Goal: Contribute content: Contribute content

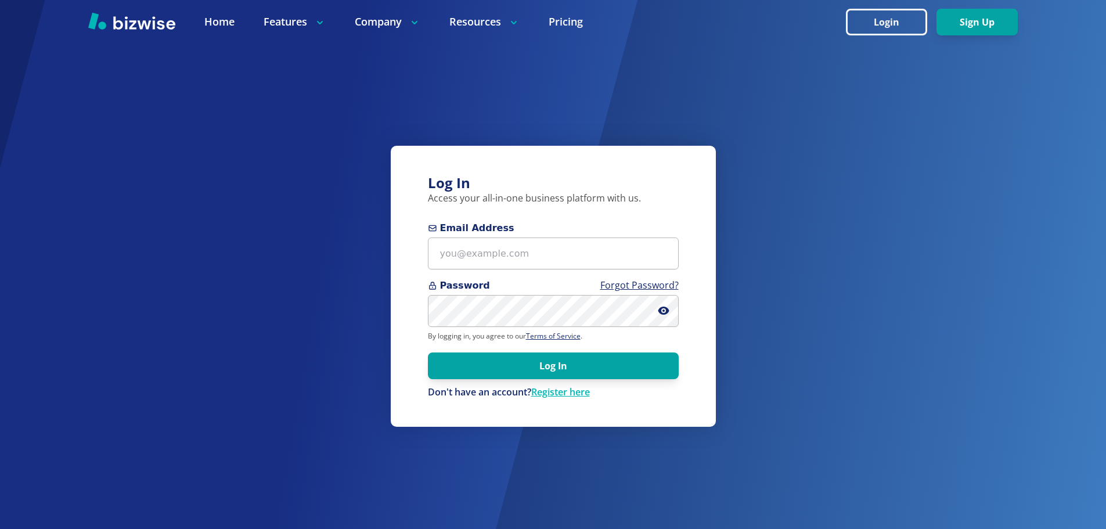
type input "[EMAIL_ADDRESS][DOMAIN_NAME]"
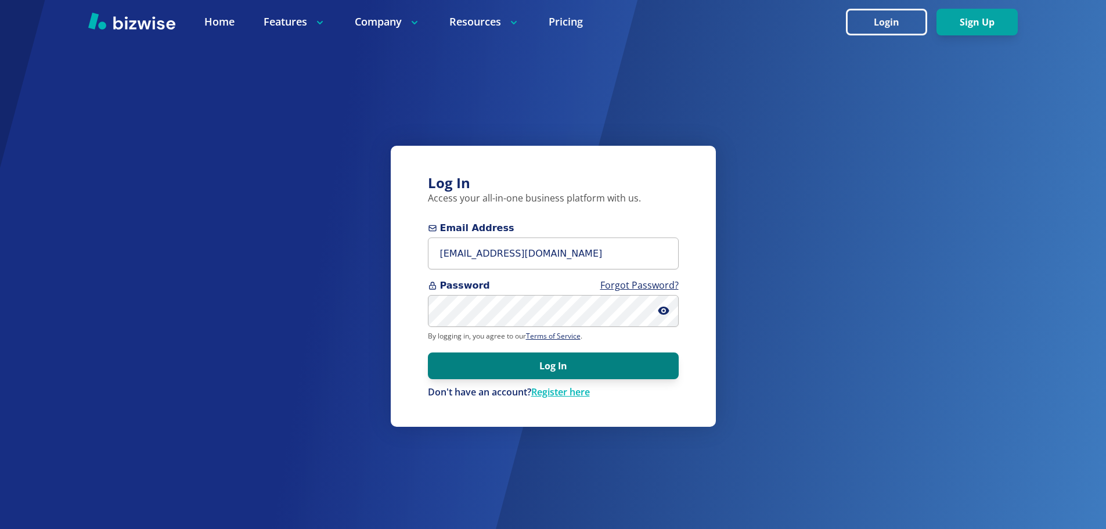
click at [540, 370] on button "Log In" at bounding box center [553, 365] width 251 height 27
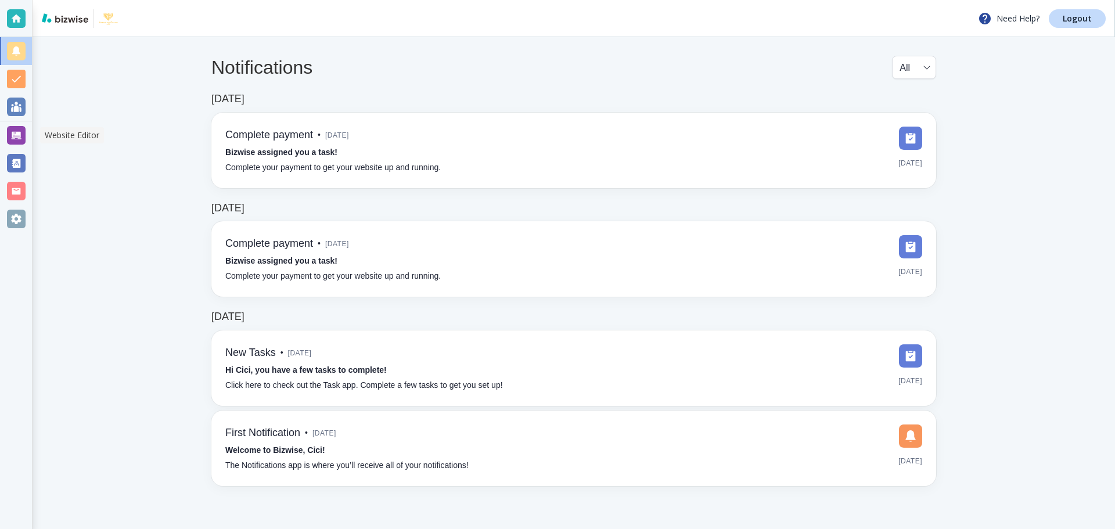
click at [17, 138] on div at bounding box center [16, 135] width 19 height 19
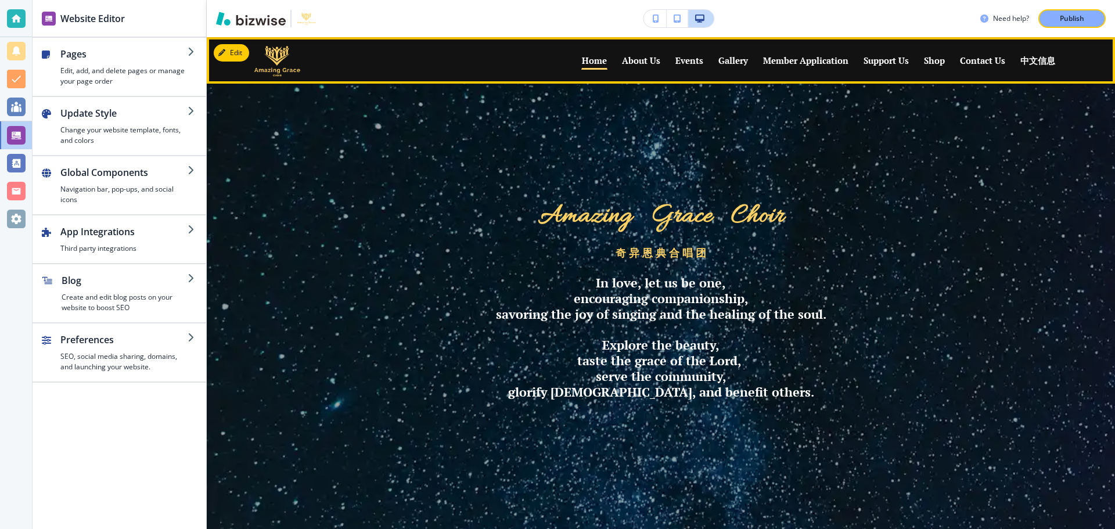
click at [687, 64] on p "Events" at bounding box center [689, 60] width 28 height 9
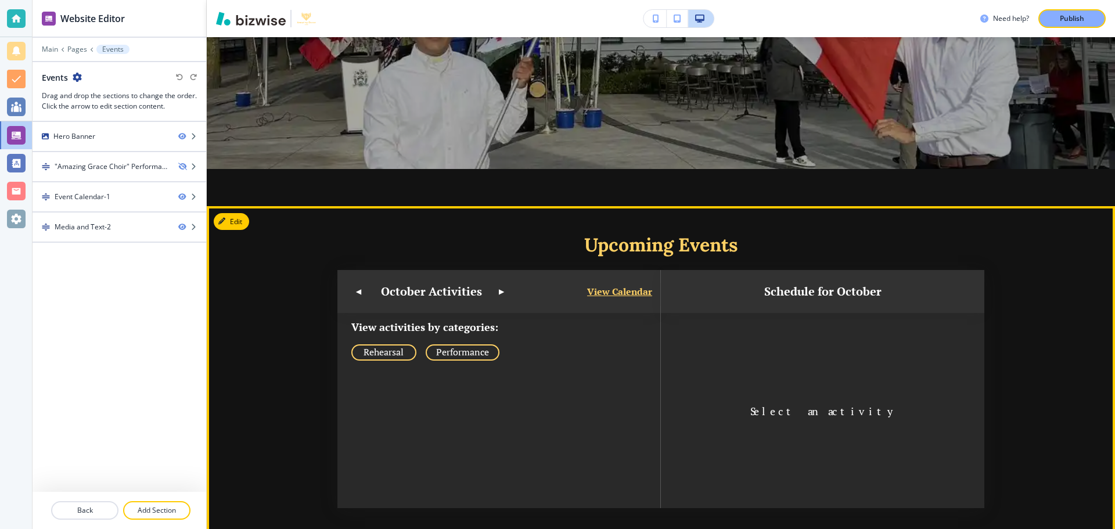
scroll to position [348, 0]
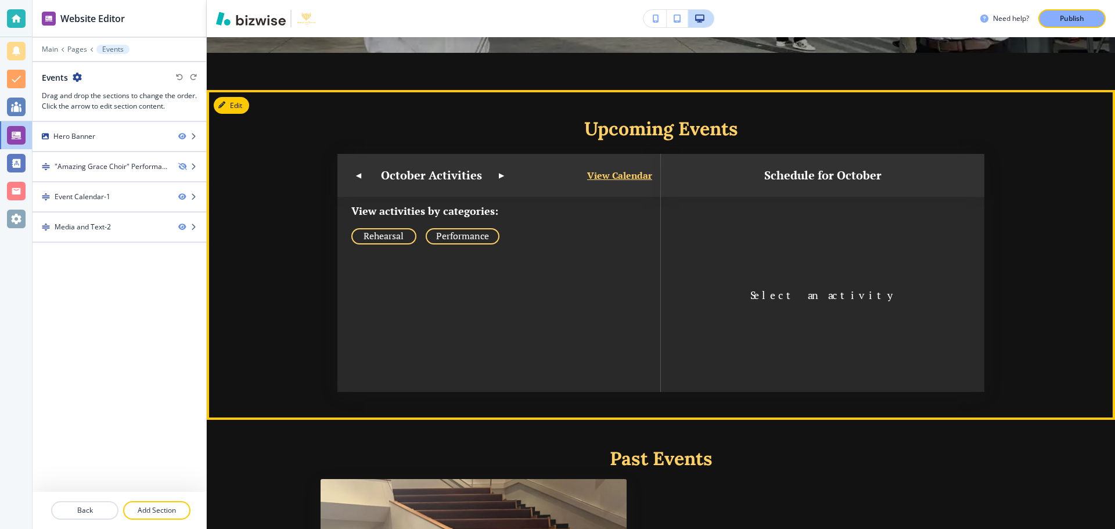
click at [362, 175] on button "▼" at bounding box center [359, 176] width 14 height 14
click at [360, 175] on button "▼" at bounding box center [359, 176] width 14 height 14
click at [499, 174] on button "▲" at bounding box center [501, 176] width 14 height 14
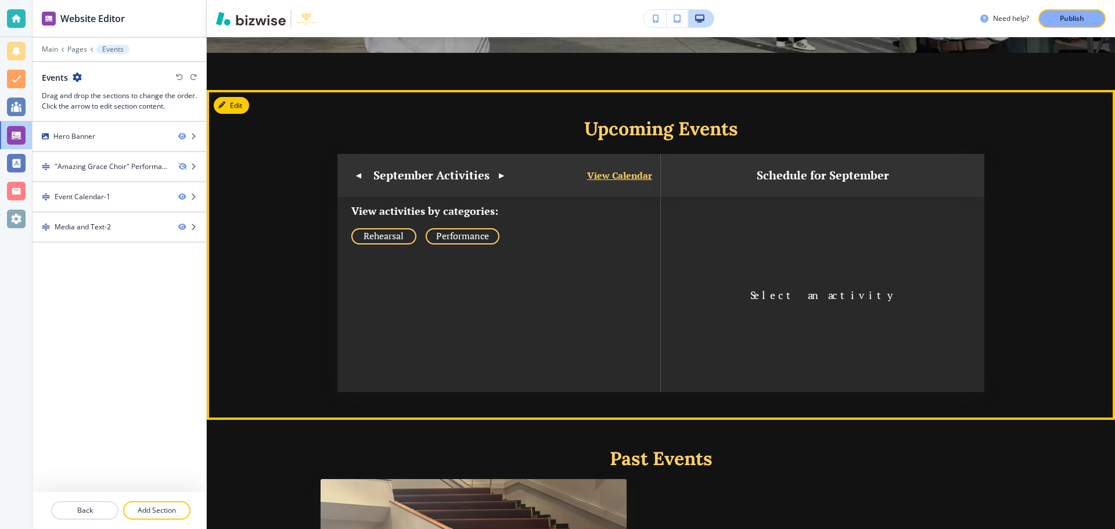
click at [499, 174] on button "▲" at bounding box center [501, 176] width 14 height 14
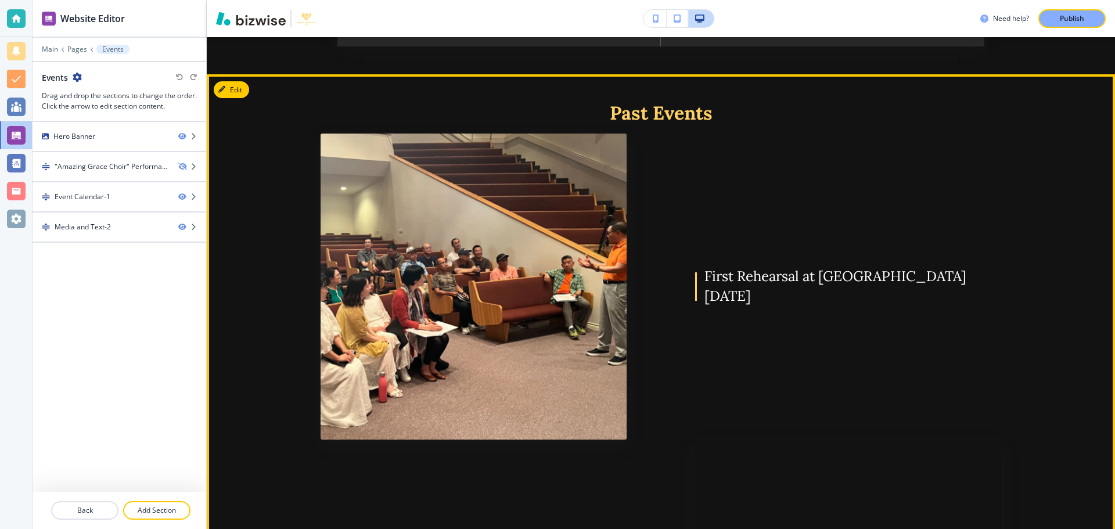
scroll to position [522, 0]
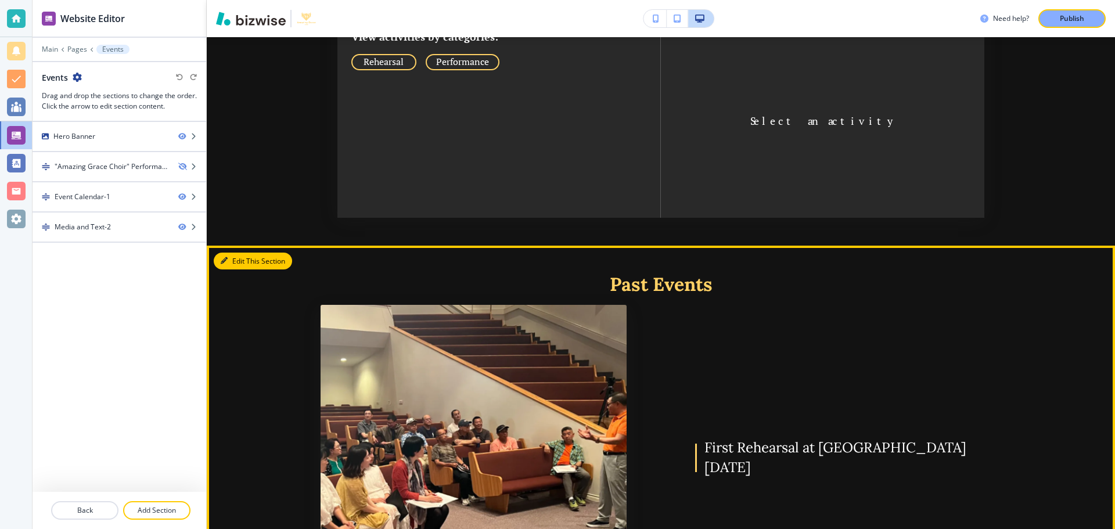
click at [240, 259] on button "Edit This Section" at bounding box center [253, 261] width 78 height 17
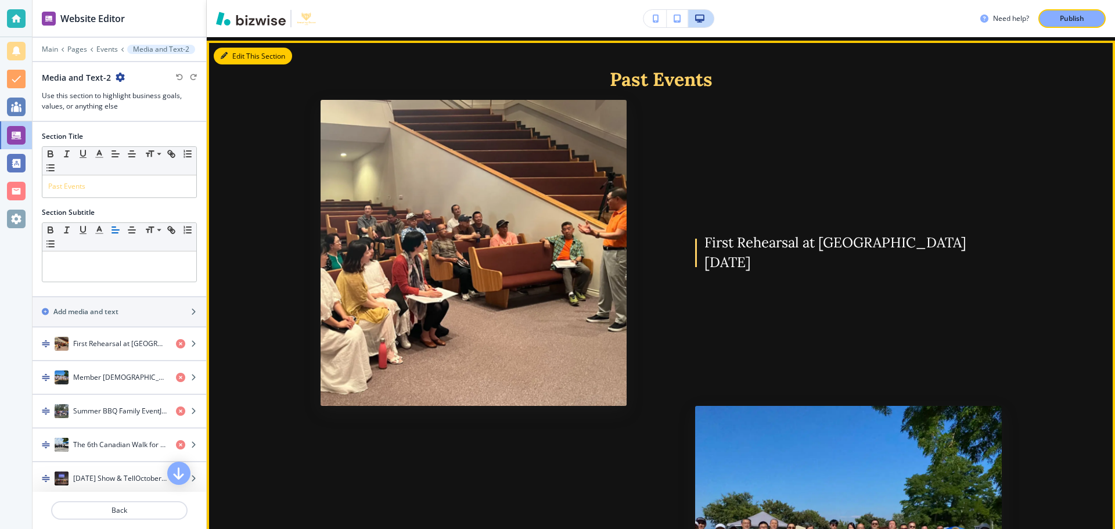
scroll to position [731, 0]
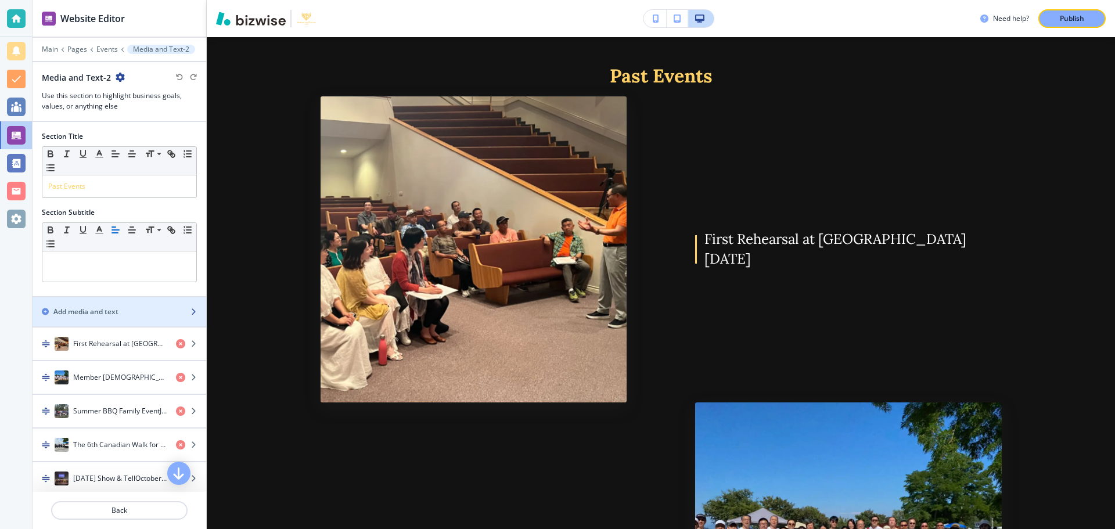
click at [120, 310] on div "Add media and text" at bounding box center [107, 311] width 148 height 10
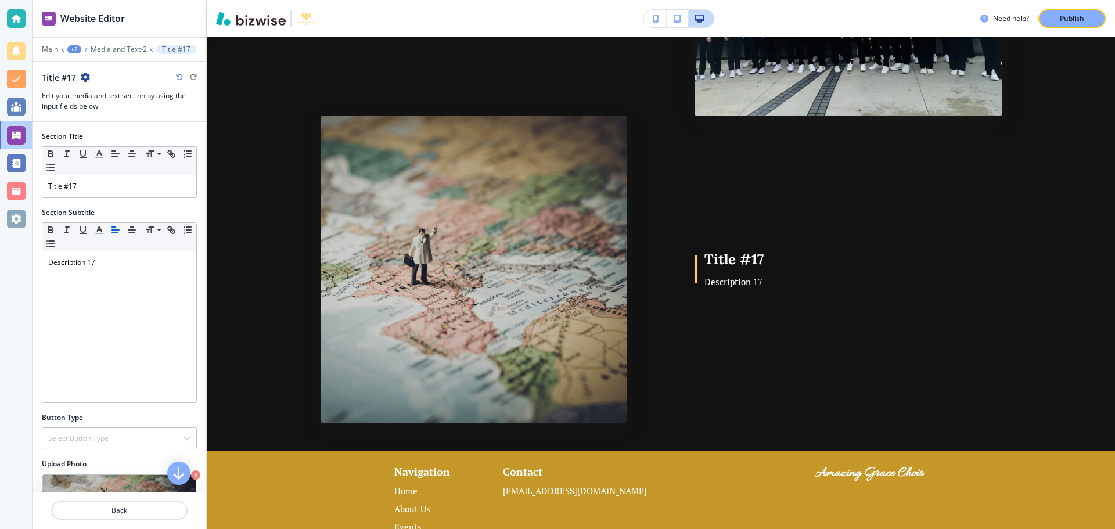
scroll to position [5645, 0]
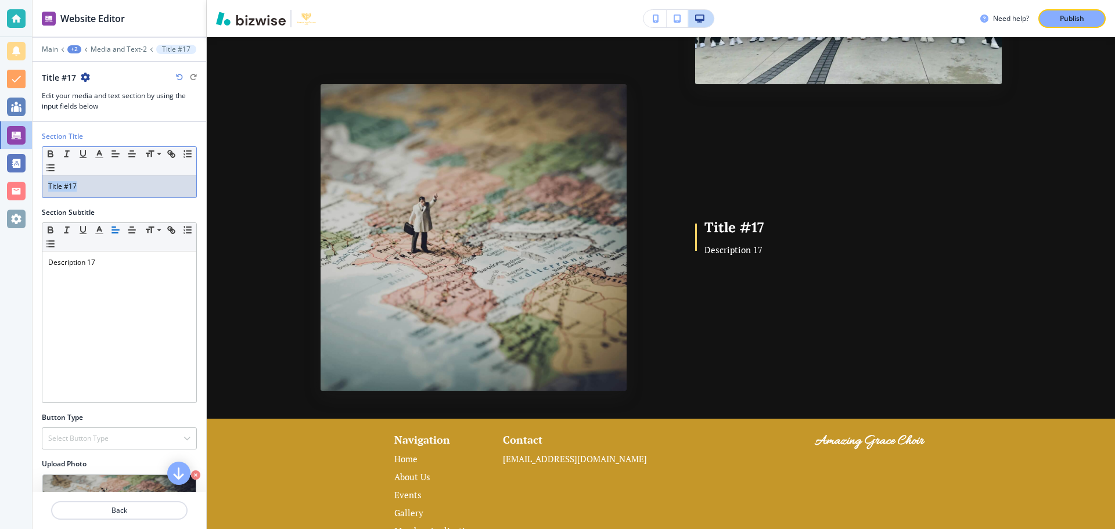
drag, startPoint x: 46, startPoint y: 184, endPoint x: 107, endPoint y: 183, distance: 60.4
click at [106, 183] on div "Title #17" at bounding box center [119, 186] width 154 height 22
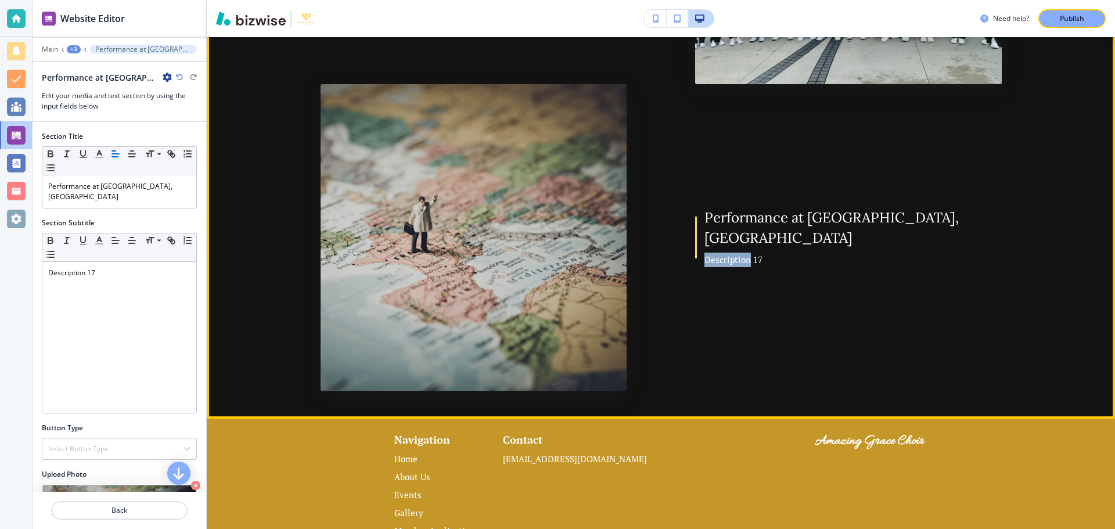
drag, startPoint x: 701, startPoint y: 200, endPoint x: 303, endPoint y: 256, distance: 401.6
click at [713, 253] on p "Description 17" at bounding box center [852, 260] width 297 height 15
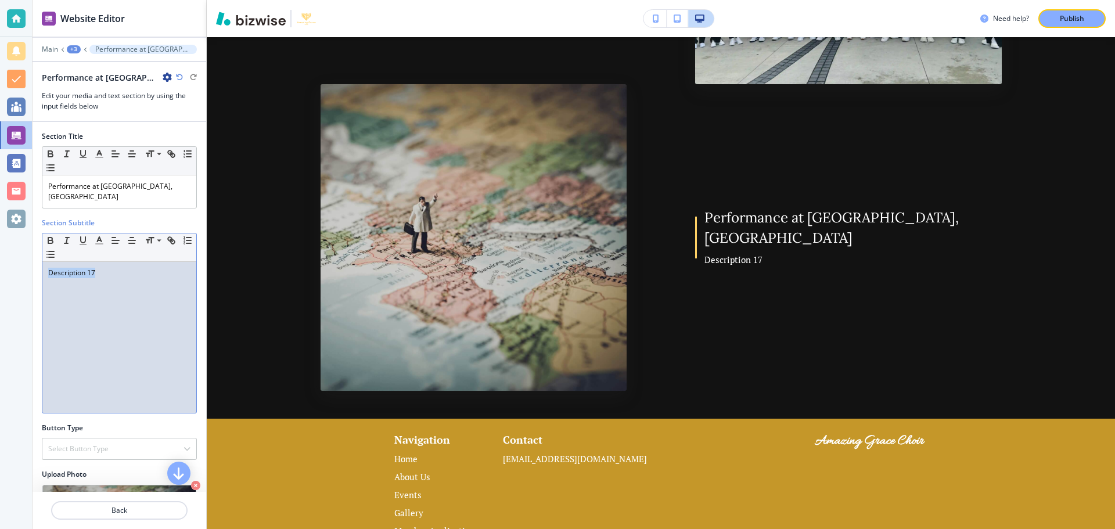
drag, startPoint x: 100, startPoint y: 273, endPoint x: 45, endPoint y: 273, distance: 55.7
click at [45, 273] on div "Description 17" at bounding box center [119, 337] width 154 height 151
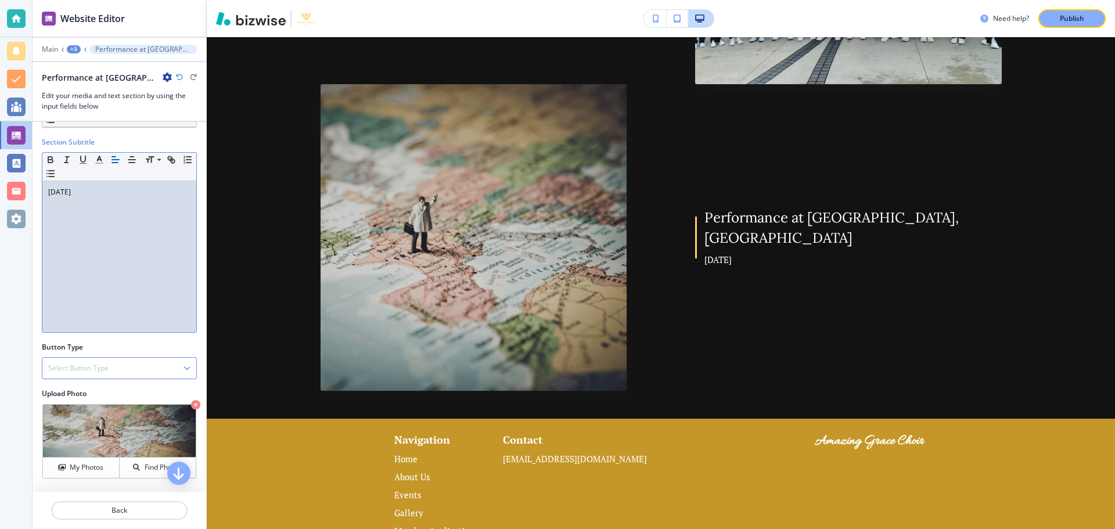
scroll to position [82, 0]
click at [74, 464] on h4 "My Photos" at bounding box center [87, 466] width 34 height 10
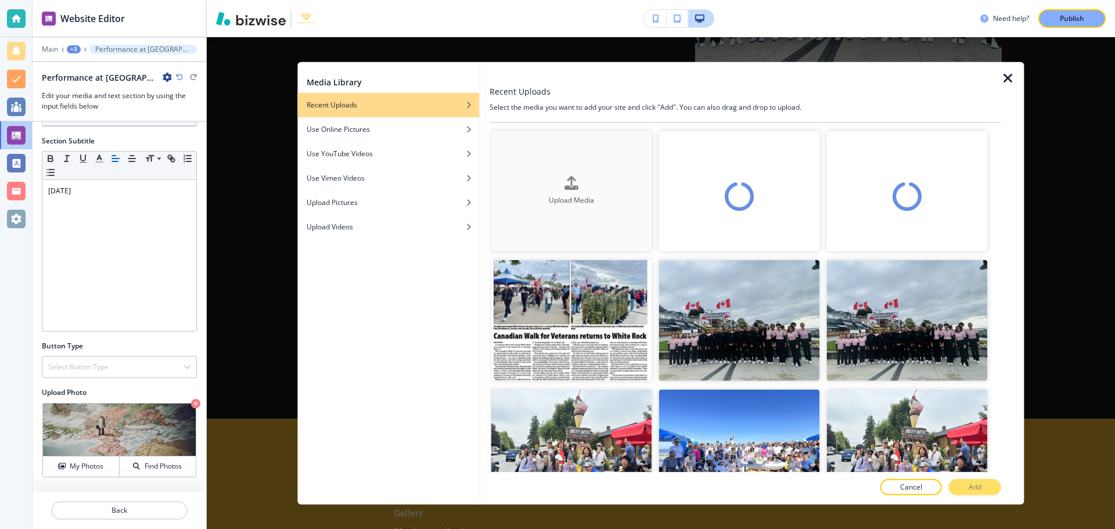
click at [538, 199] on h4 "Upload Media" at bounding box center [571, 201] width 161 height 10
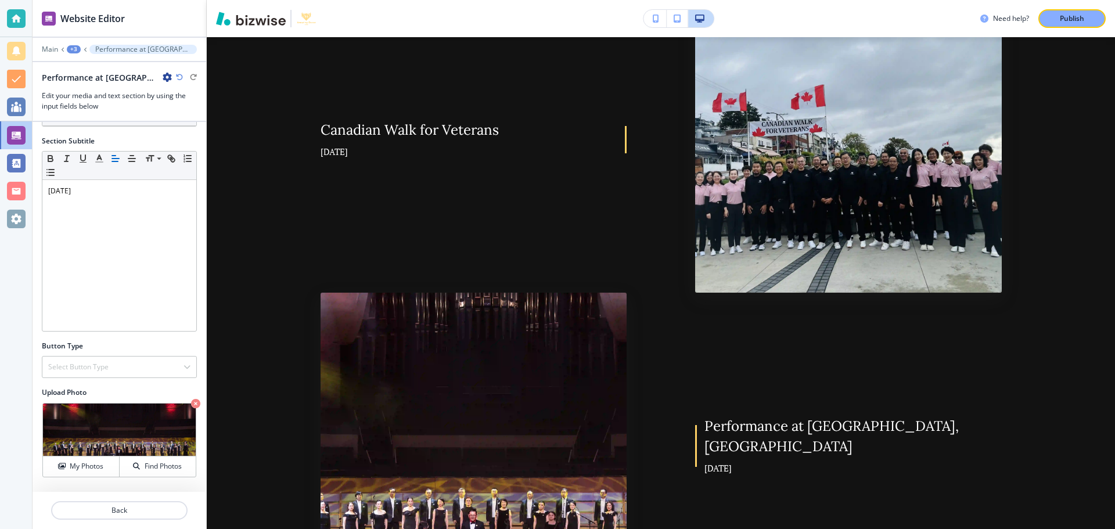
scroll to position [5413, 0]
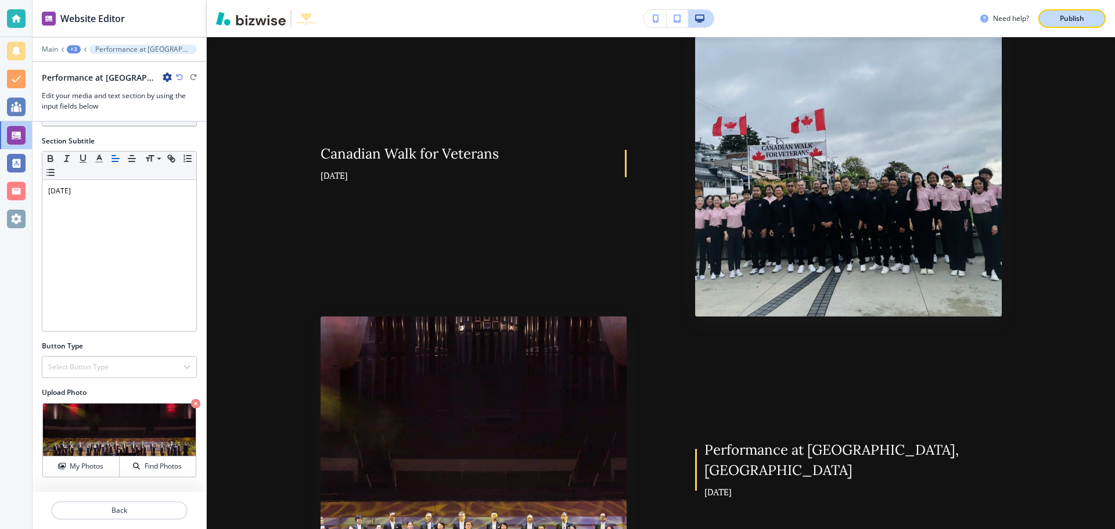
click at [1076, 11] on button "Publish" at bounding box center [1071, 18] width 67 height 19
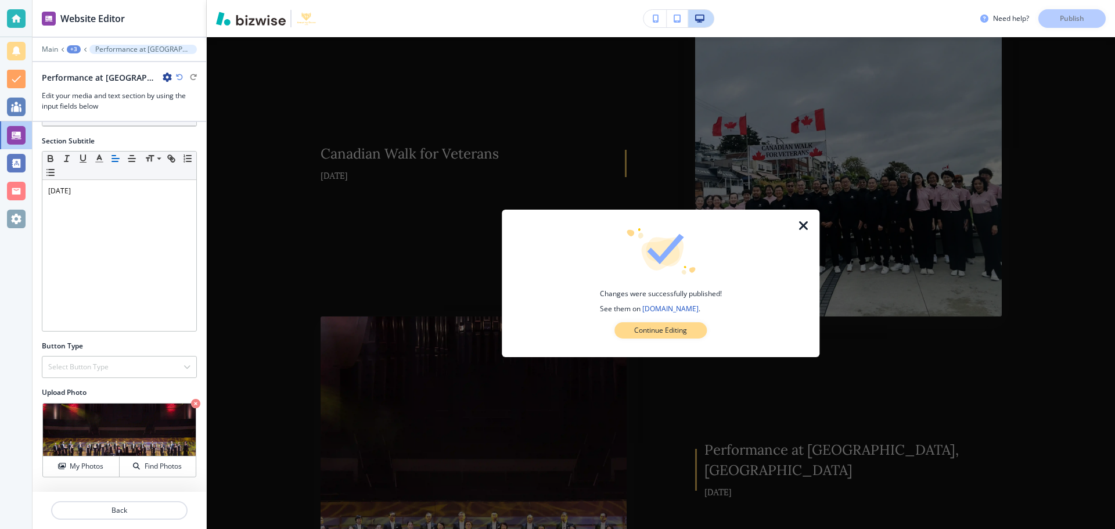
click at [679, 333] on p "Continue Editing" at bounding box center [660, 330] width 53 height 10
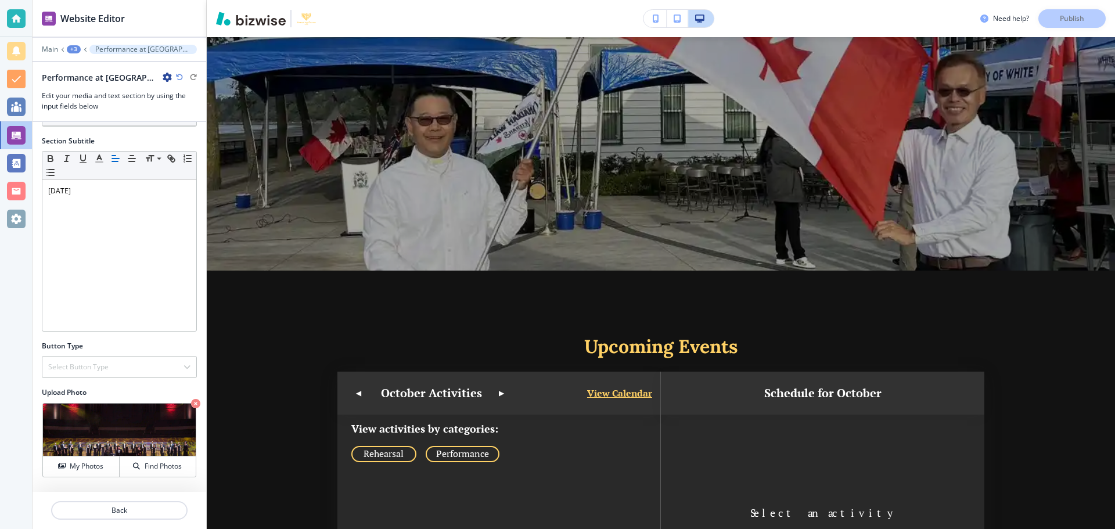
scroll to position [0, 0]
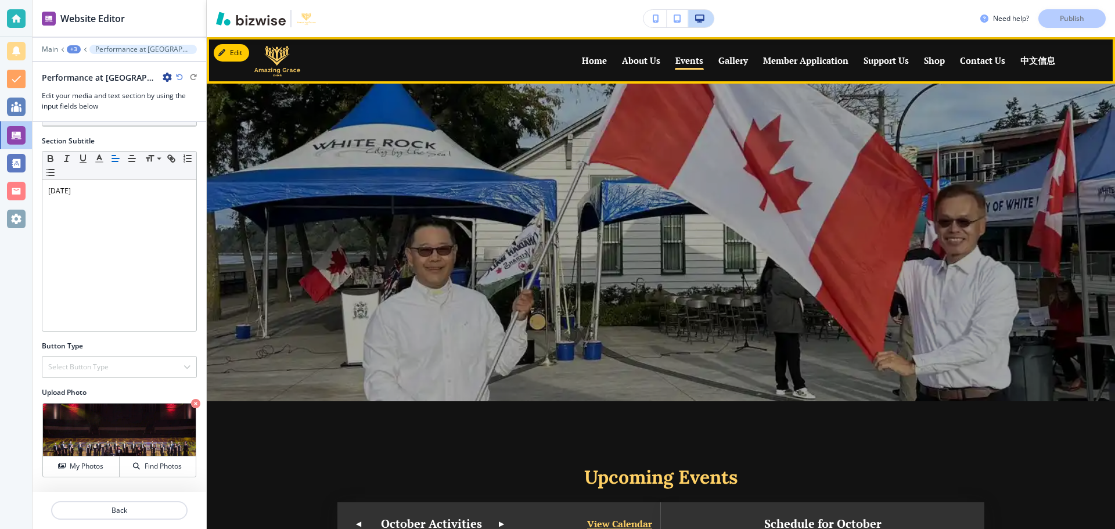
click at [730, 57] on p "Gallery" at bounding box center [733, 60] width 30 height 9
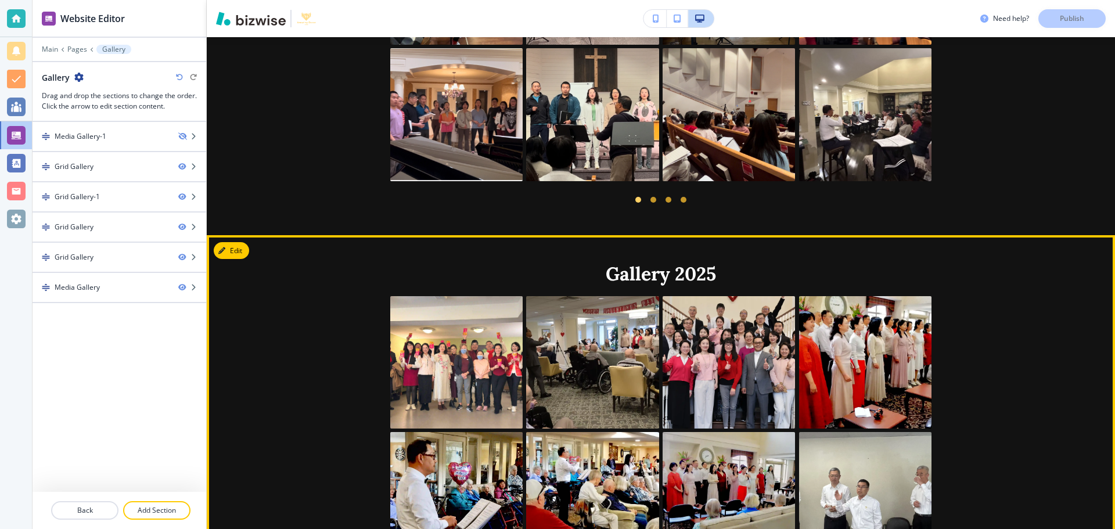
scroll to position [1277, 0]
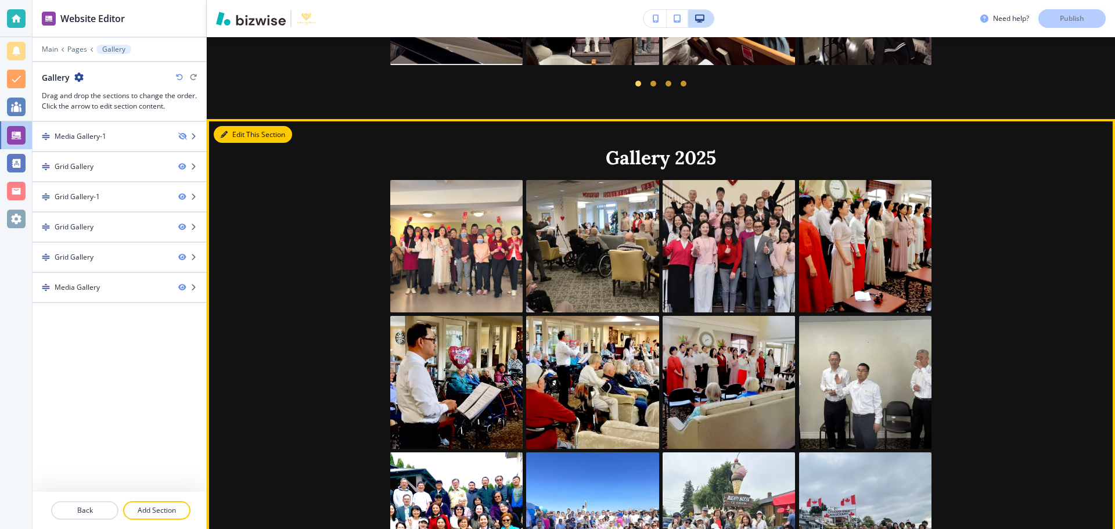
click at [233, 126] on button "Edit This Section" at bounding box center [253, 134] width 78 height 17
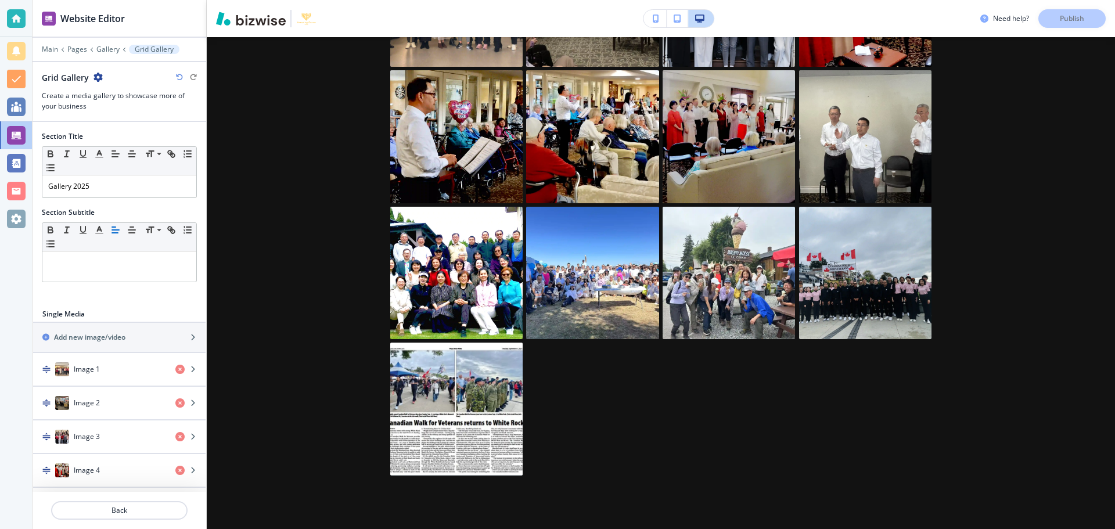
scroll to position [40, 0]
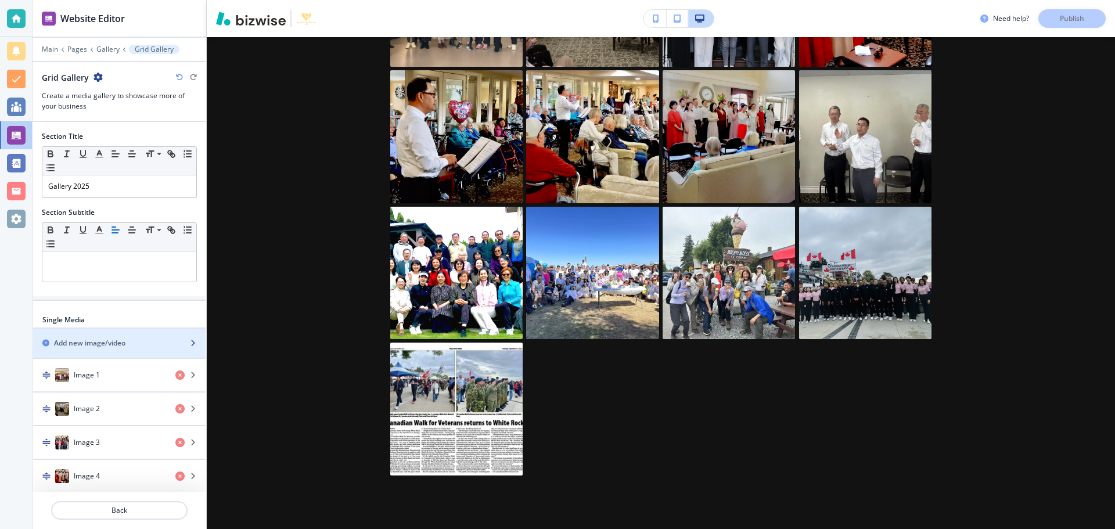
click at [114, 342] on h2 "Add new image/video" at bounding box center [89, 343] width 71 height 10
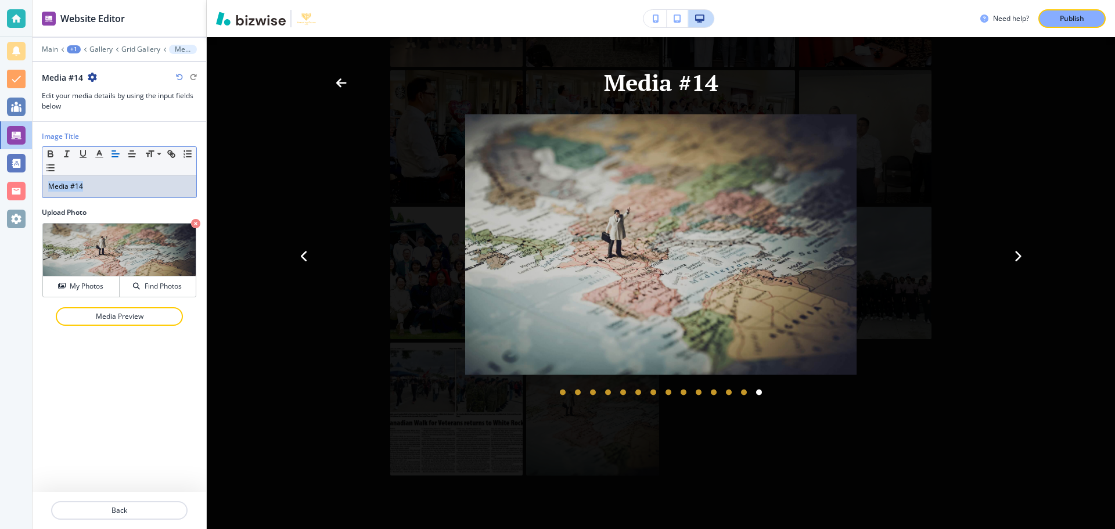
drag, startPoint x: 107, startPoint y: 180, endPoint x: 43, endPoint y: 183, distance: 63.9
click at [43, 183] on div "Media #14" at bounding box center [119, 186] width 154 height 22
click at [94, 281] on h4 "My Photos" at bounding box center [87, 286] width 34 height 10
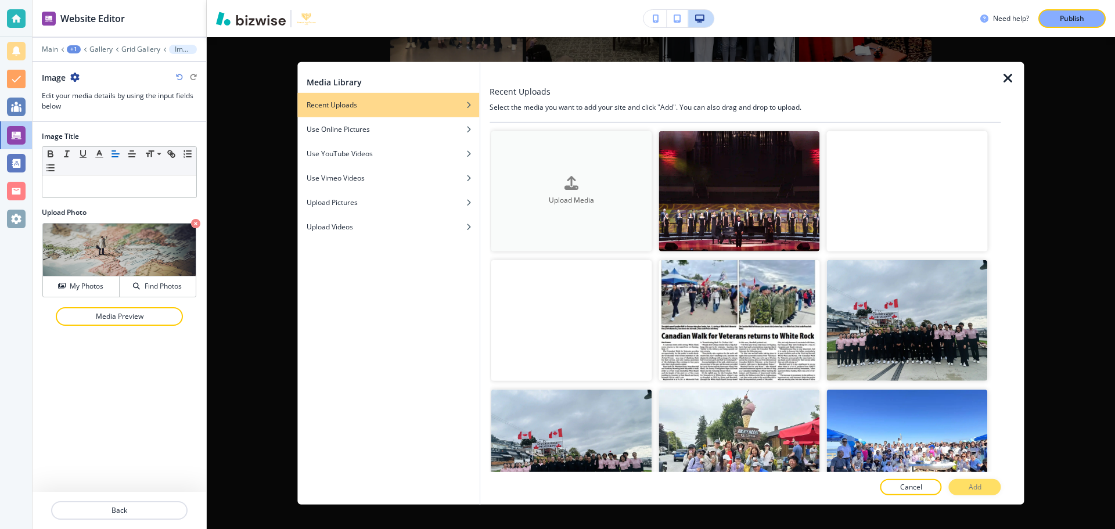
click at [556, 206] on button "Upload Media" at bounding box center [571, 191] width 161 height 121
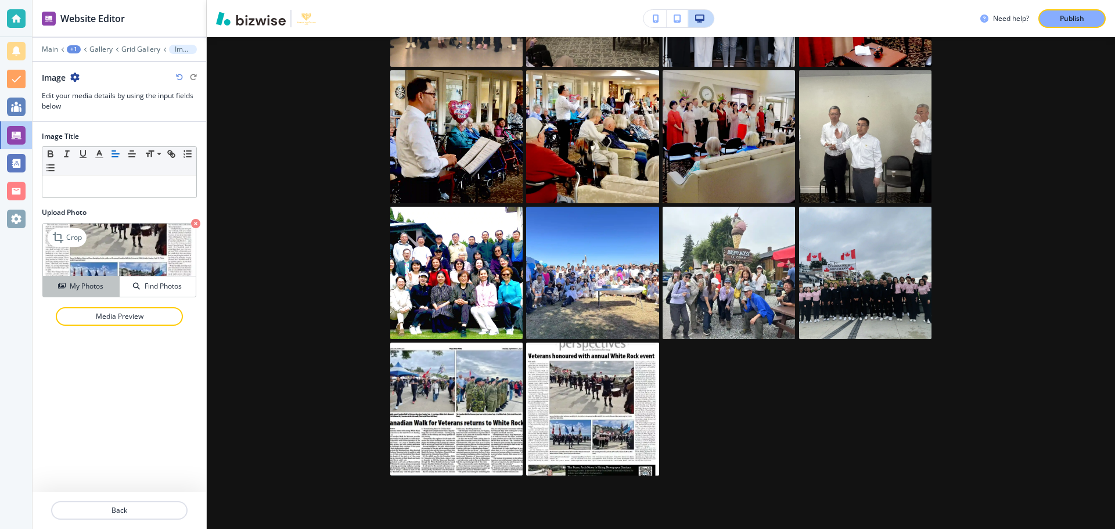
click at [87, 289] on h4 "My Photos" at bounding box center [87, 286] width 34 height 10
click at [198, 225] on icon "button" at bounding box center [195, 223] width 9 height 9
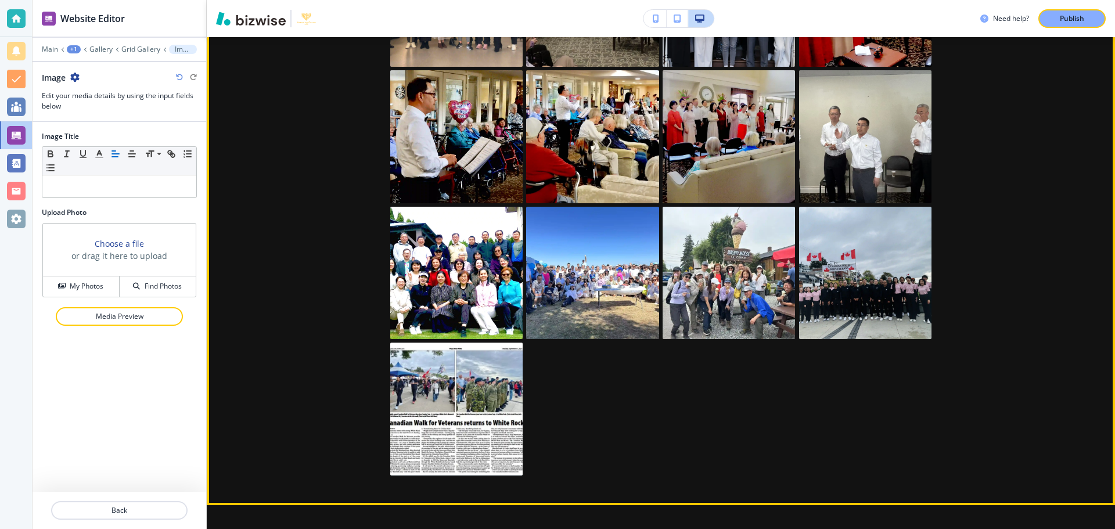
scroll to position [1232, 0]
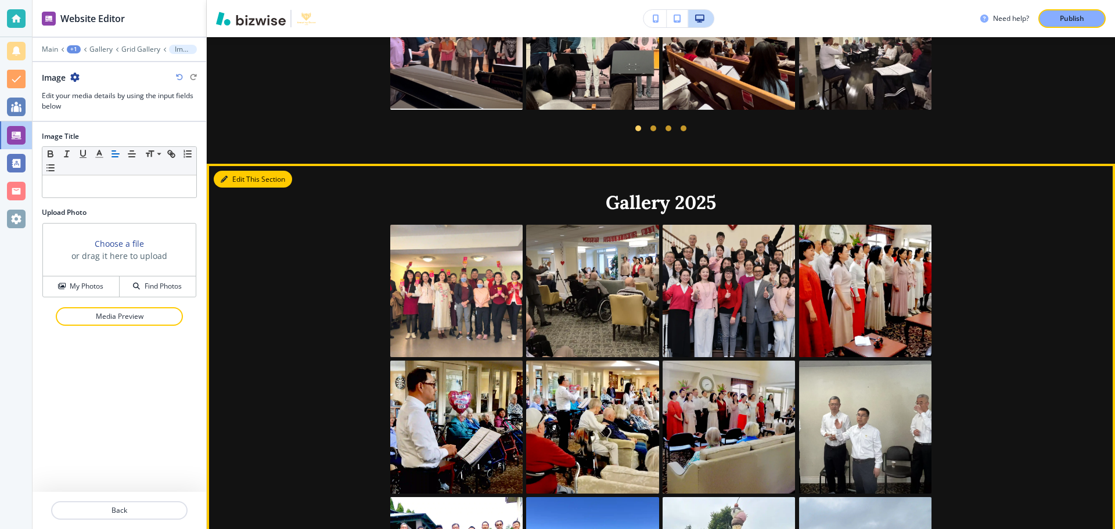
click at [242, 175] on button "Edit This Section" at bounding box center [253, 179] width 78 height 17
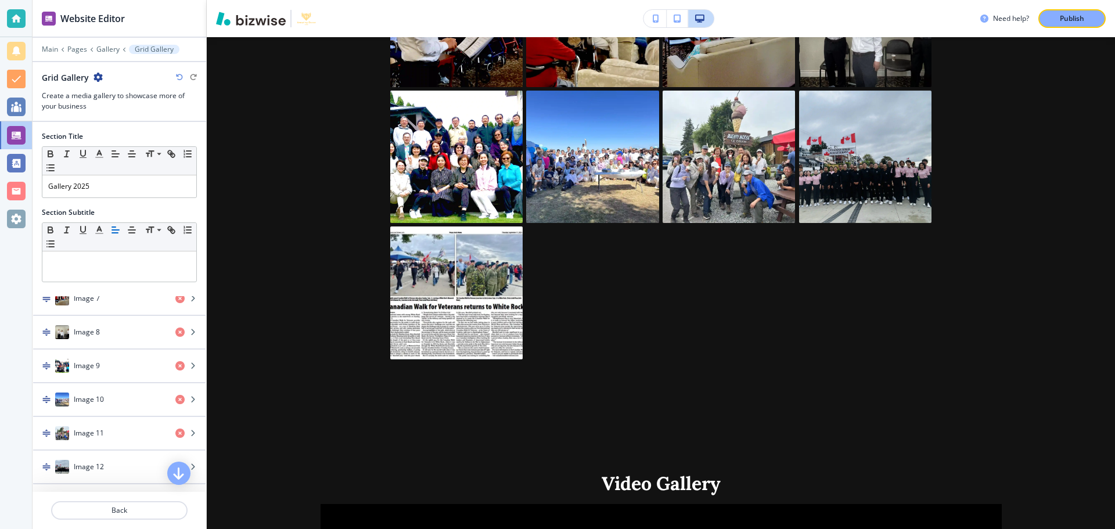
scroll to position [384, 0]
click at [136, 461] on div "Image 14" at bounding box center [99, 466] width 133 height 10
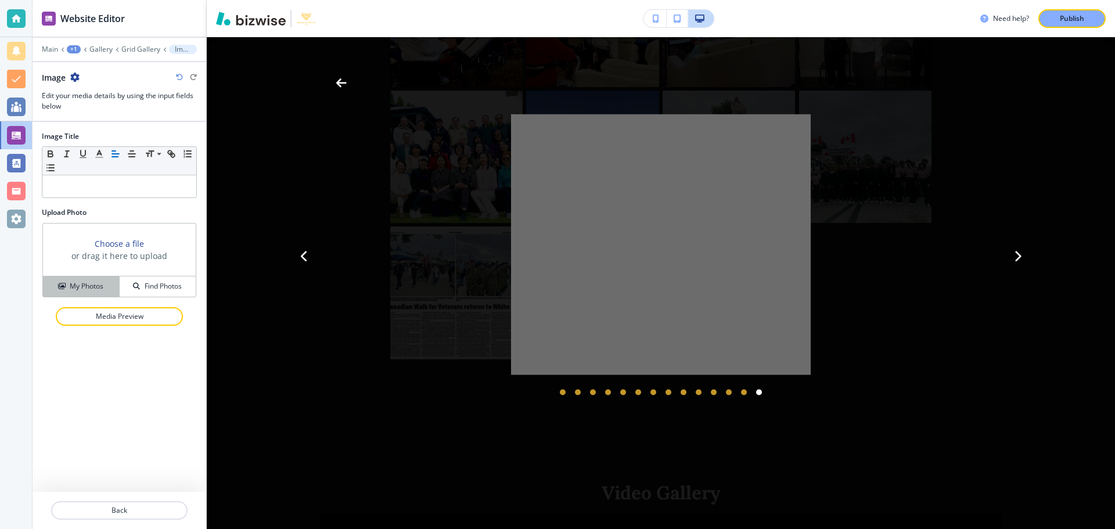
click at [88, 286] on h4 "My Photos" at bounding box center [87, 286] width 34 height 10
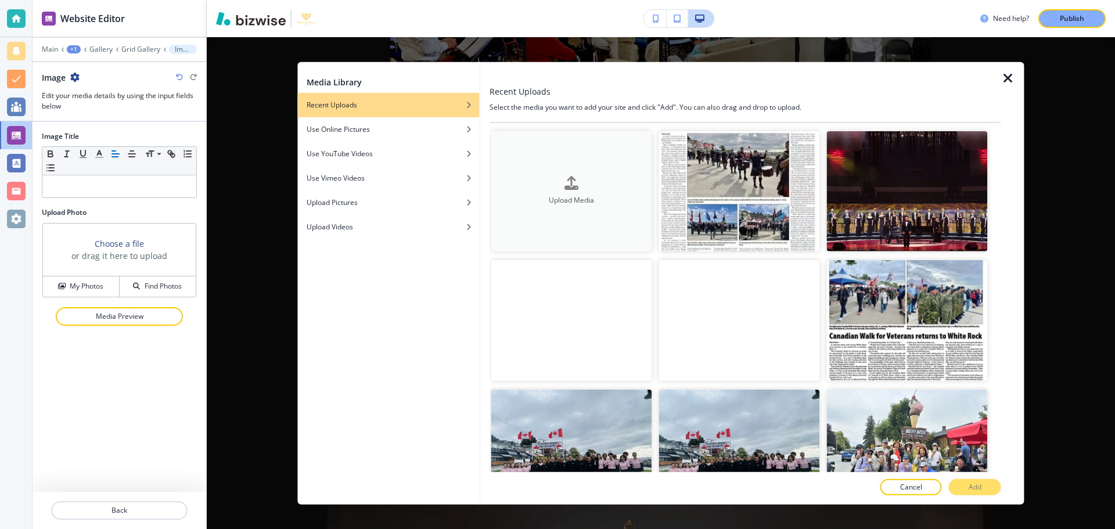
click at [562, 201] on h4 "Upload Media" at bounding box center [571, 201] width 161 height 10
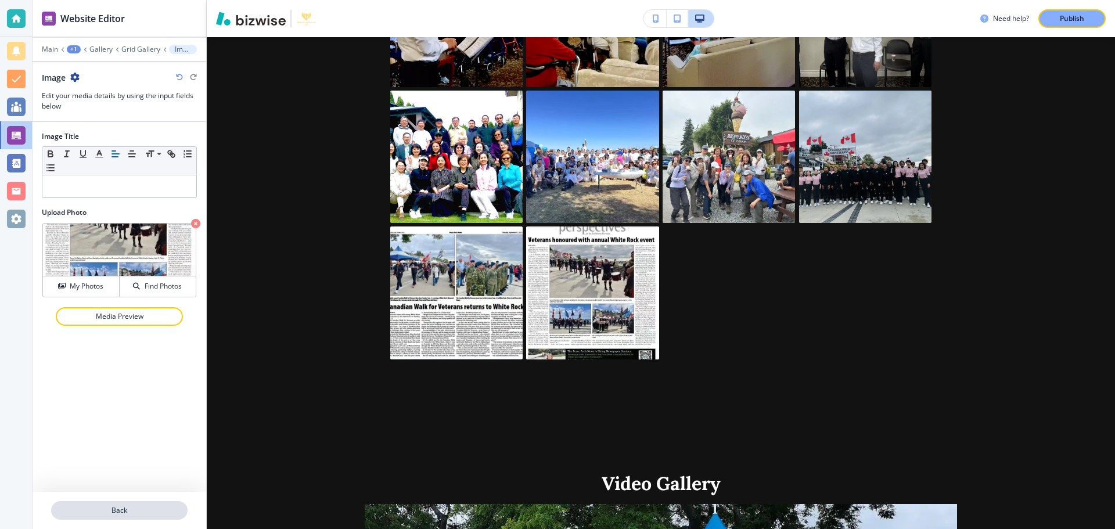
click at [131, 503] on button "Back" at bounding box center [119, 510] width 136 height 19
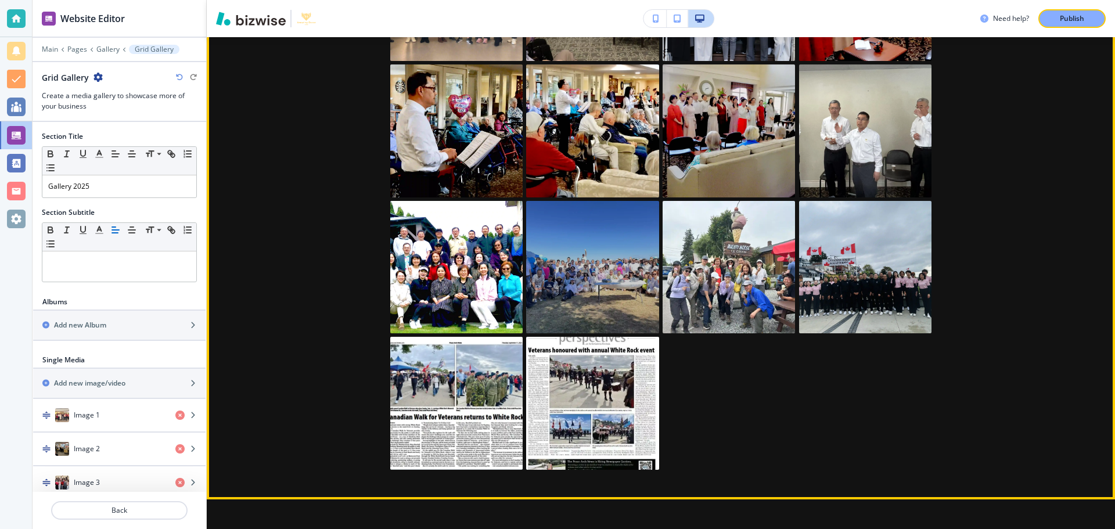
scroll to position [1639, 0]
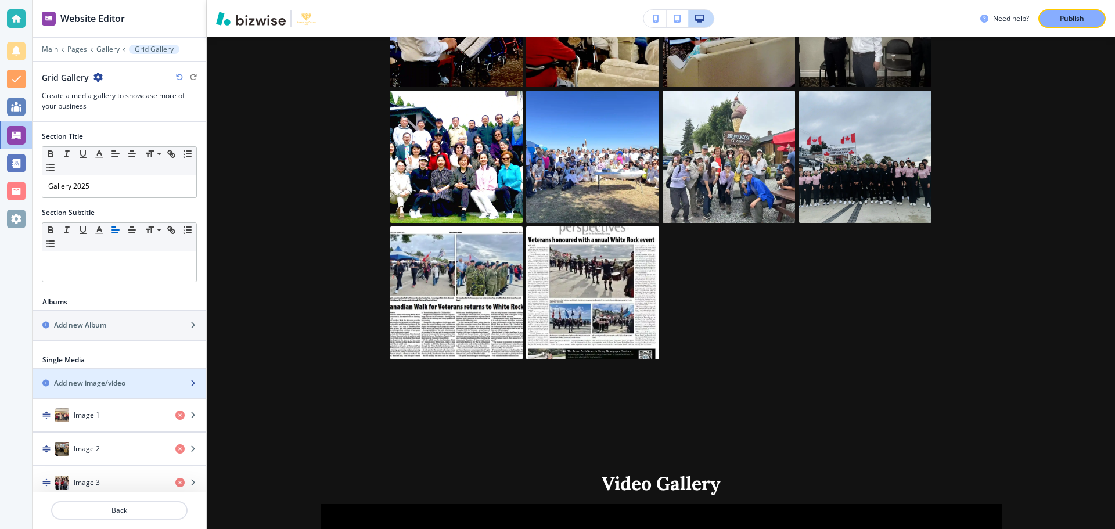
click at [103, 385] on h2 "Add new image/video" at bounding box center [89, 383] width 71 height 10
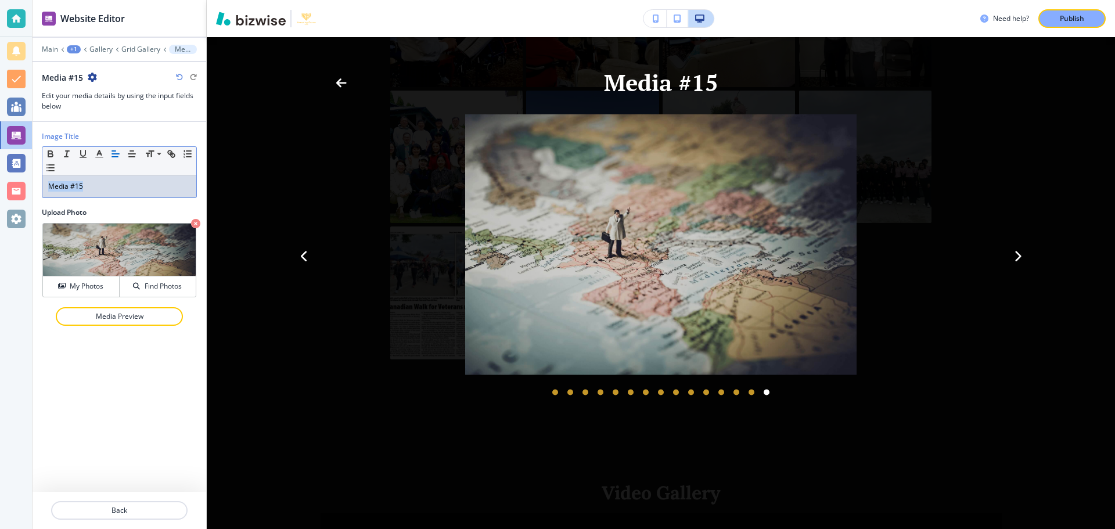
drag, startPoint x: 101, startPoint y: 185, endPoint x: 36, endPoint y: 187, distance: 65.1
click at [36, 187] on div "Image Title Small Normal Large Huge Media #15 Upload Photo My Photos Find Photo…" at bounding box center [120, 231] width 174 height 218
click at [96, 289] on h4 "My Photos" at bounding box center [87, 286] width 34 height 10
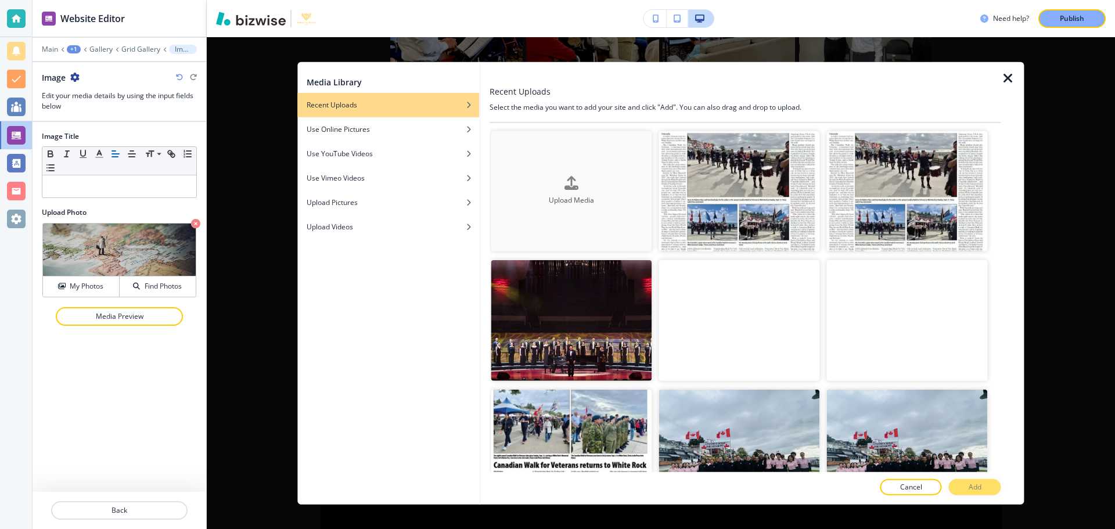
click at [573, 177] on icon "button" at bounding box center [571, 183] width 14 height 14
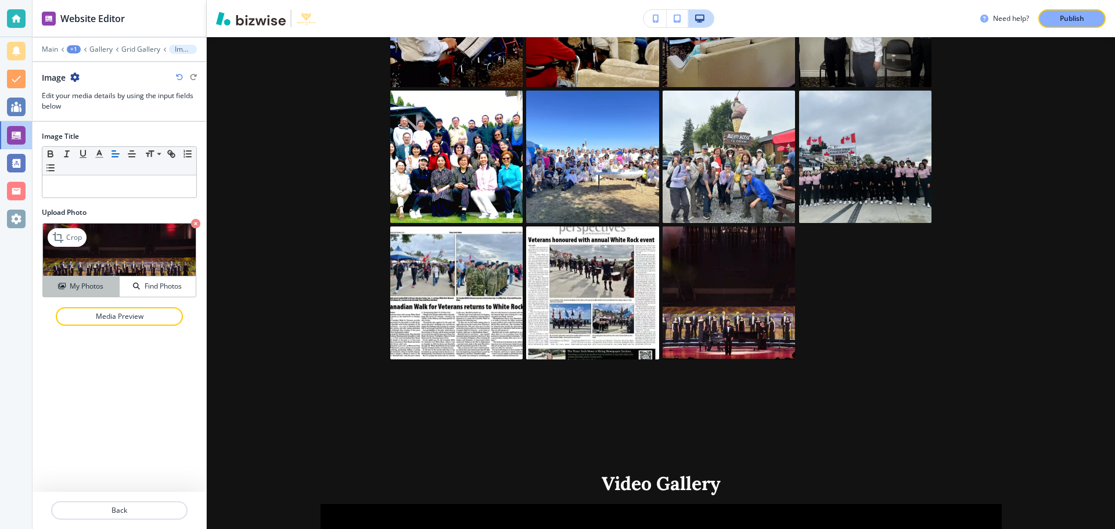
click at [85, 288] on h4 "My Photos" at bounding box center [87, 286] width 34 height 10
click at [125, 508] on p "Back" at bounding box center [119, 510] width 134 height 10
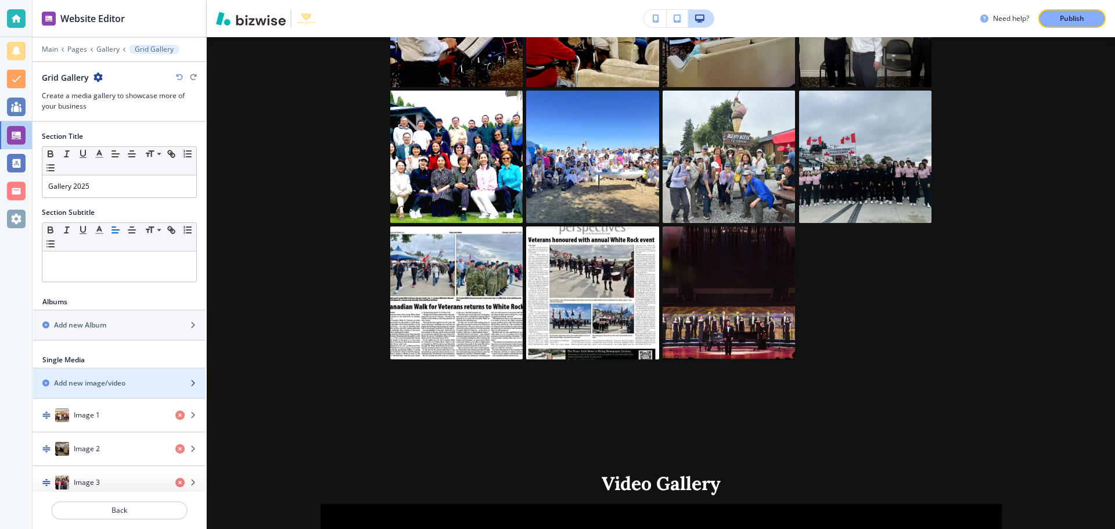
click at [118, 383] on h2 "Add new image/video" at bounding box center [89, 383] width 71 height 10
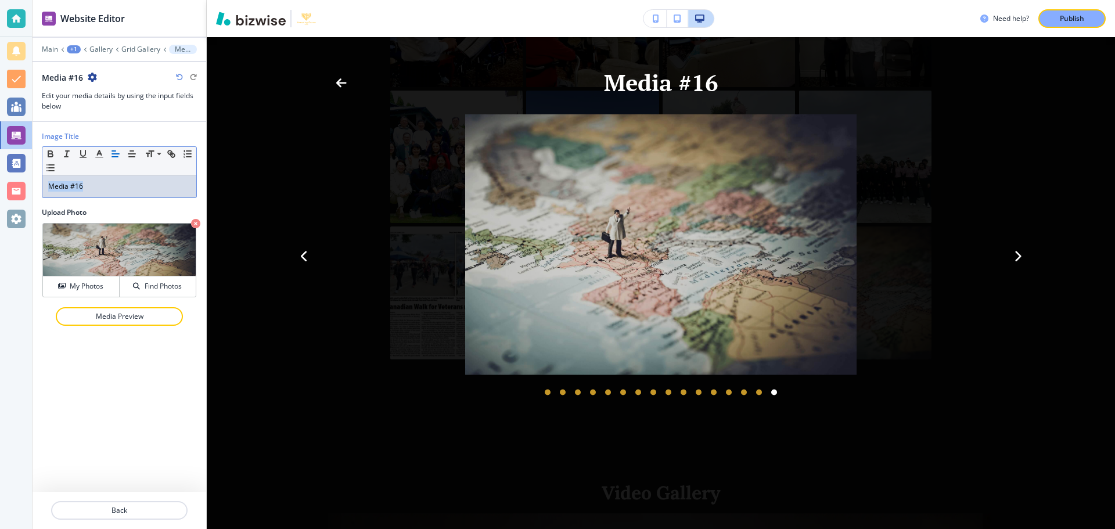
drag, startPoint x: 109, startPoint y: 181, endPoint x: 30, endPoint y: 187, distance: 79.8
click at [30, 187] on div "Website Editor Main +1 Gallery Grid Gallery Media #16 Media #16 Edit your media…" at bounding box center [557, 264] width 1115 height 529
click at [83, 279] on button "My Photos" at bounding box center [81, 286] width 77 height 20
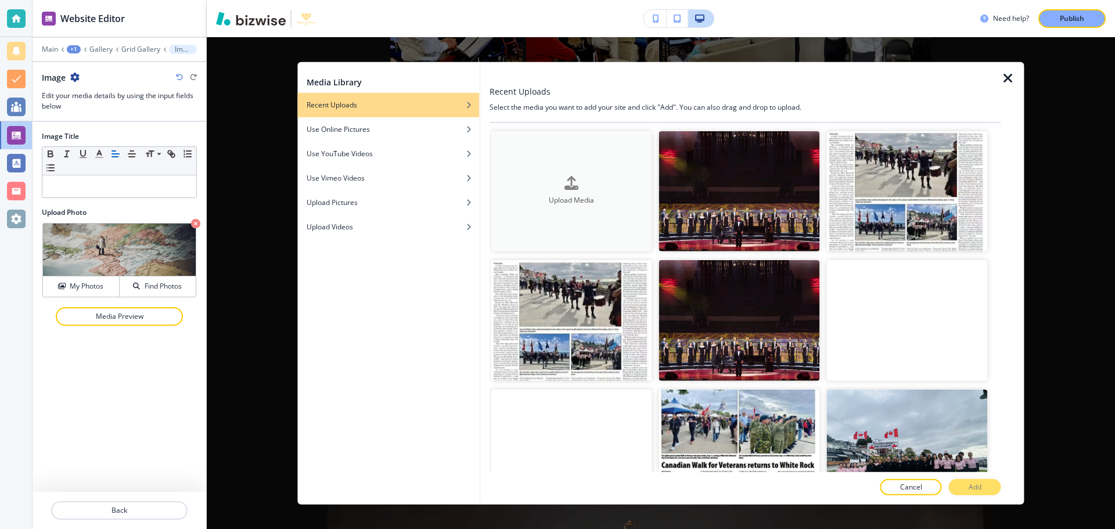
click at [562, 219] on button "Upload Media" at bounding box center [571, 191] width 161 height 121
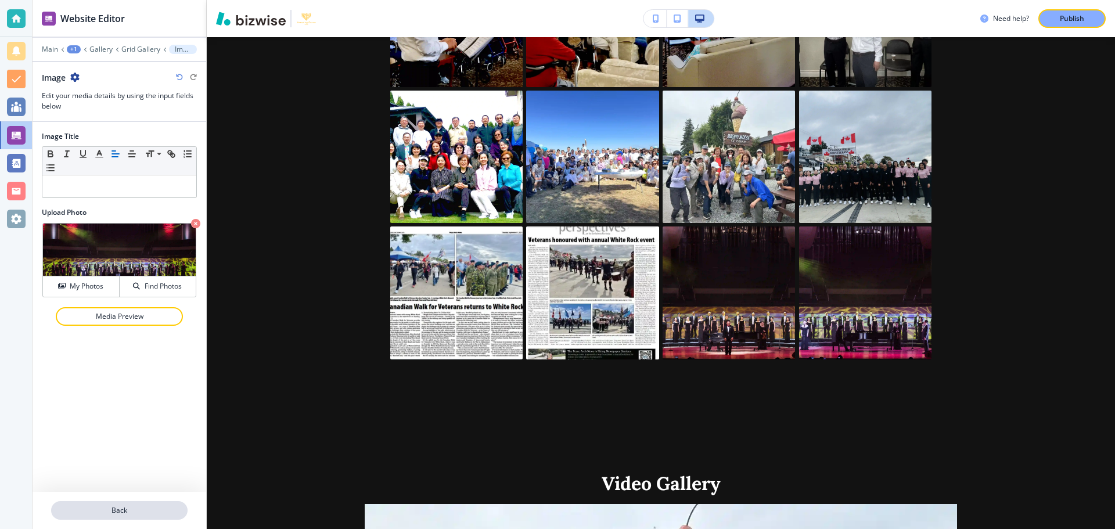
click at [130, 502] on button "Back" at bounding box center [119, 510] width 136 height 19
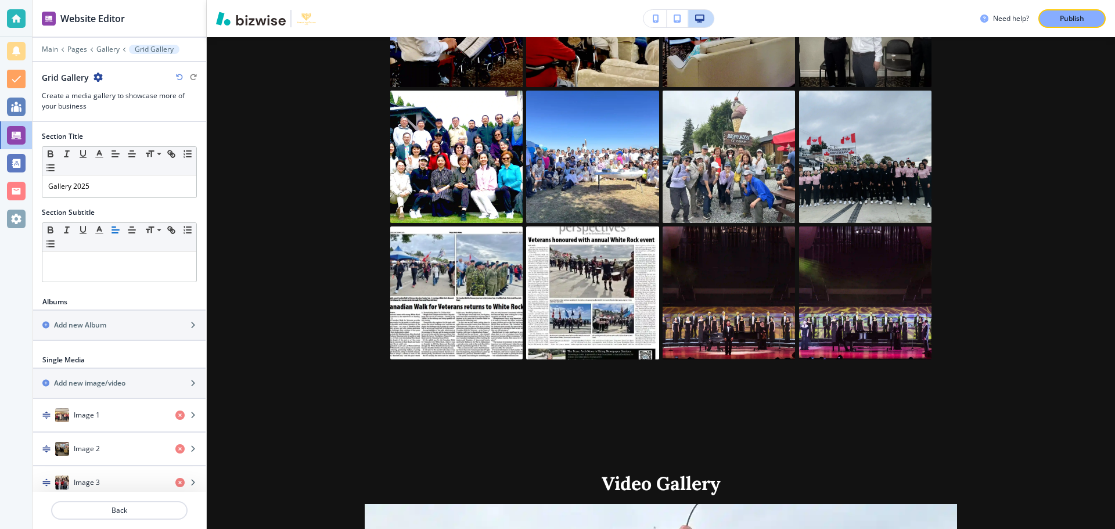
scroll to position [1348, 0]
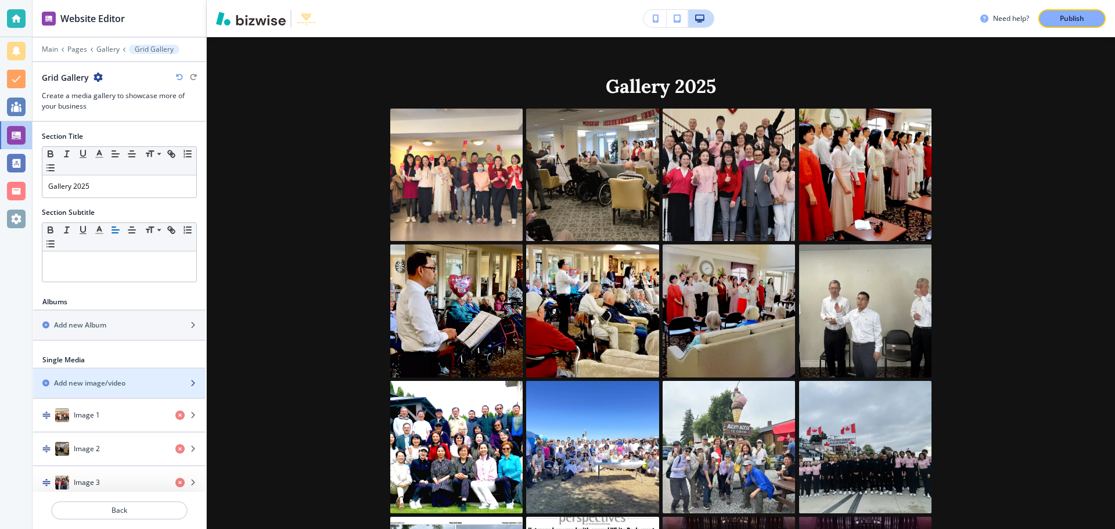
click at [120, 388] on div "button" at bounding box center [119, 392] width 172 height 9
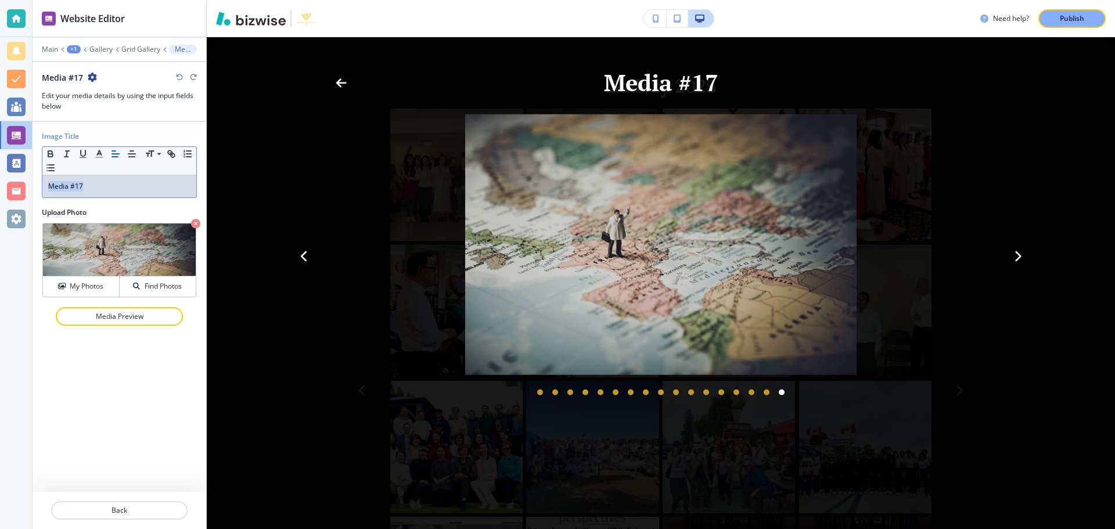
drag, startPoint x: 81, startPoint y: 186, endPoint x: 22, endPoint y: 186, distance: 58.6
click at [22, 186] on div "Website Editor Main +1 Gallery Grid Gallery Media #17 Media #17 Edit your media…" at bounding box center [557, 264] width 1115 height 529
click at [80, 287] on h4 "My Photos" at bounding box center [87, 286] width 34 height 10
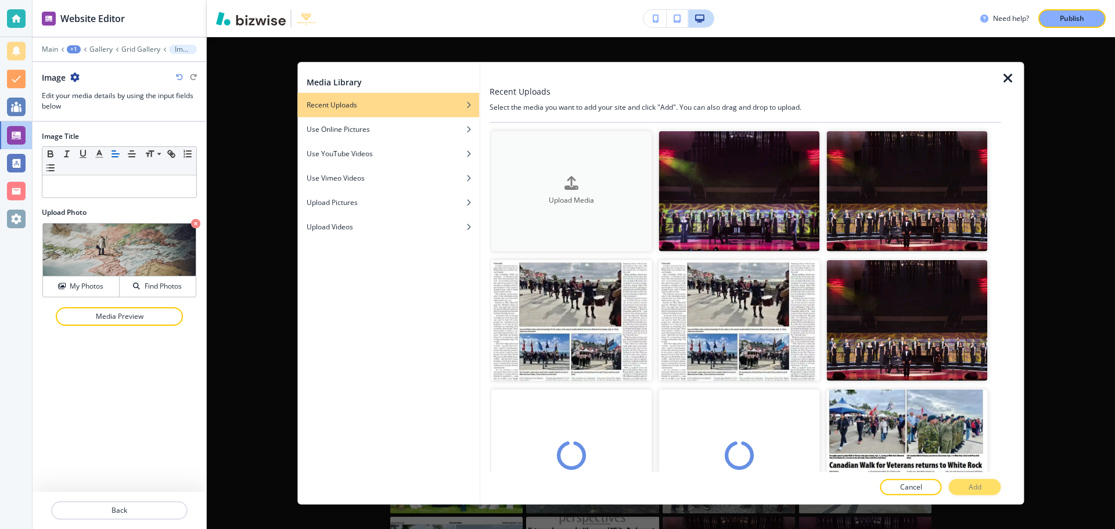
click at [608, 213] on button "Upload Media" at bounding box center [571, 191] width 161 height 121
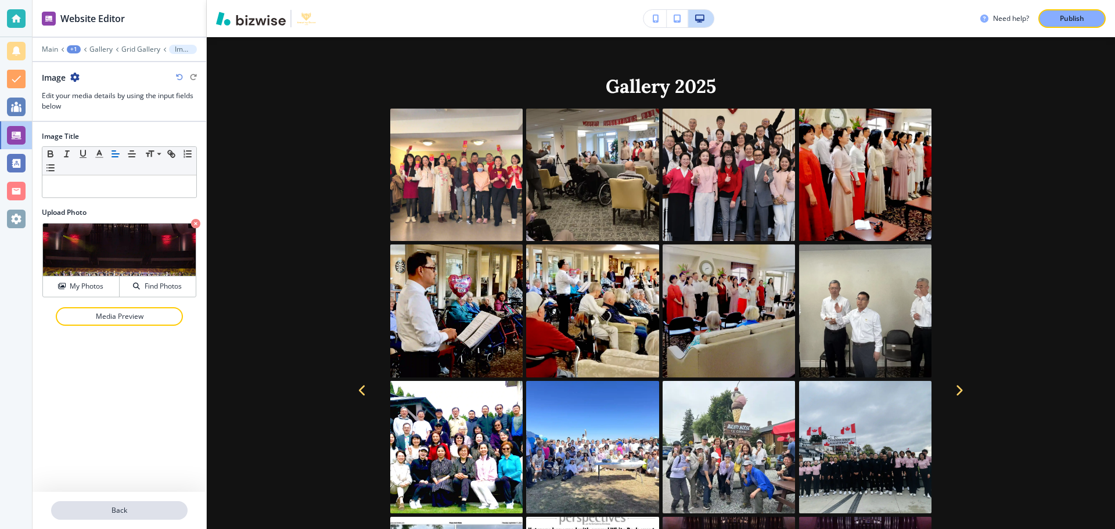
click at [143, 510] on p "Back" at bounding box center [119, 510] width 134 height 10
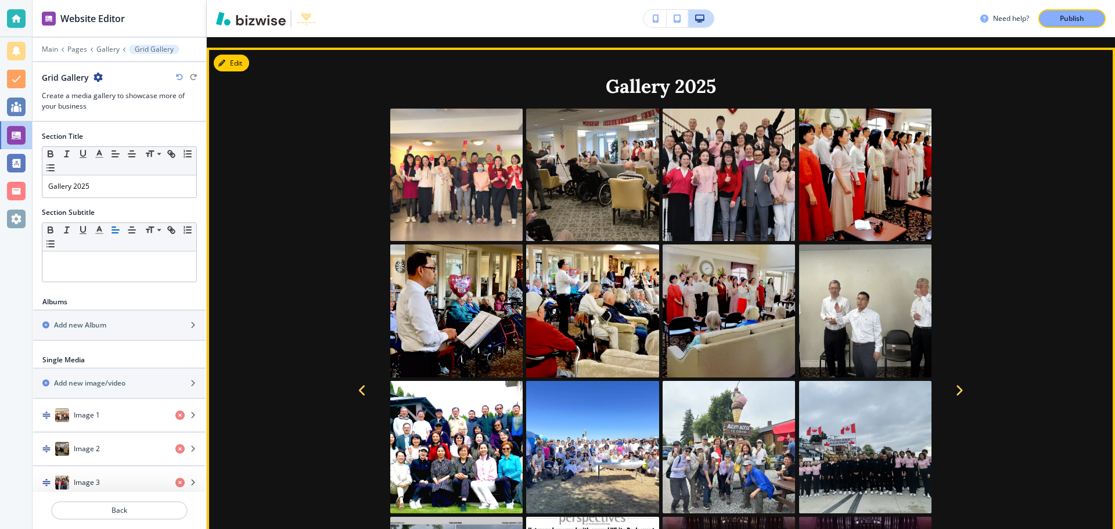
scroll to position [1639, 0]
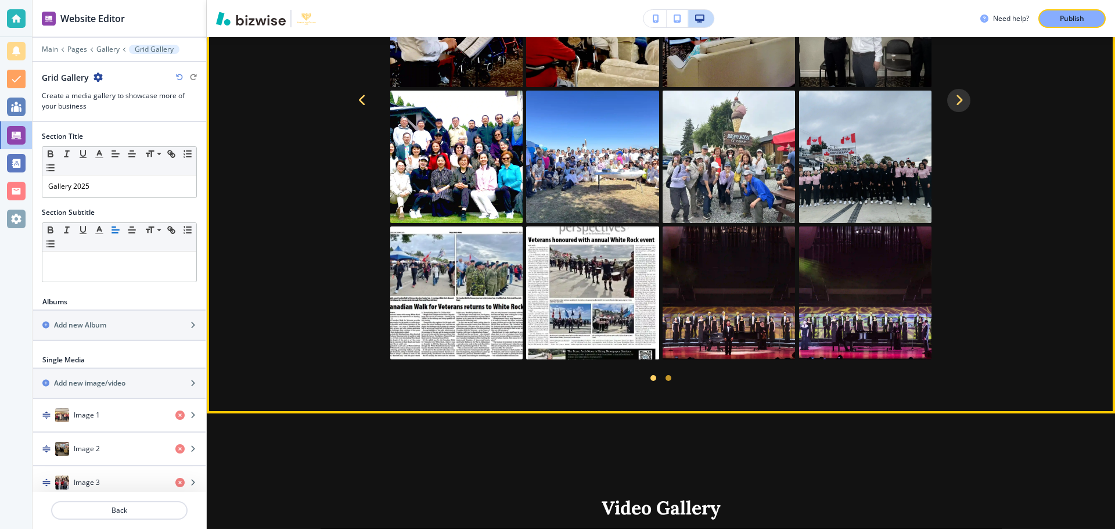
click at [955, 93] on icon "Navigate to next item" at bounding box center [959, 99] width 8 height 13
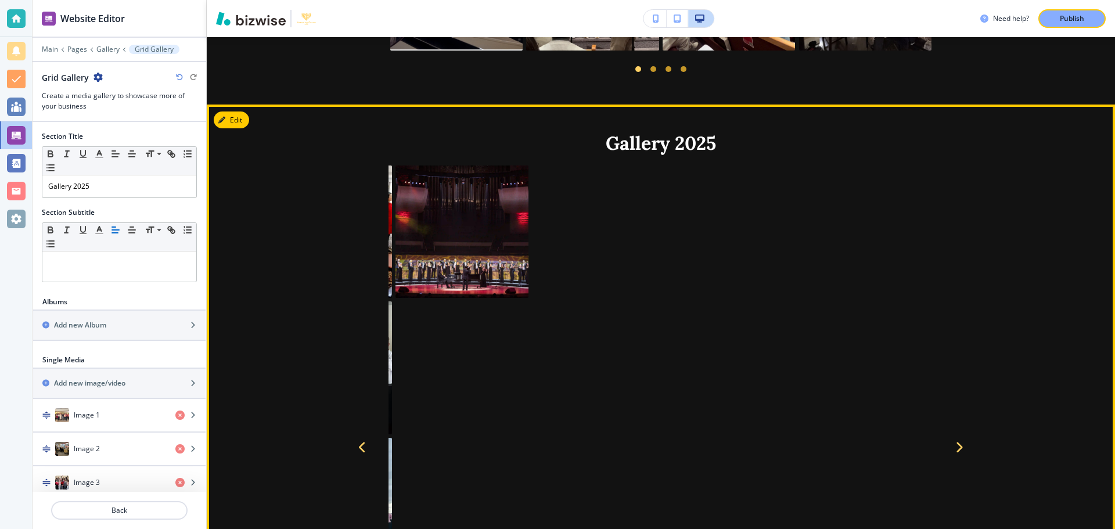
scroll to position [1290, 0]
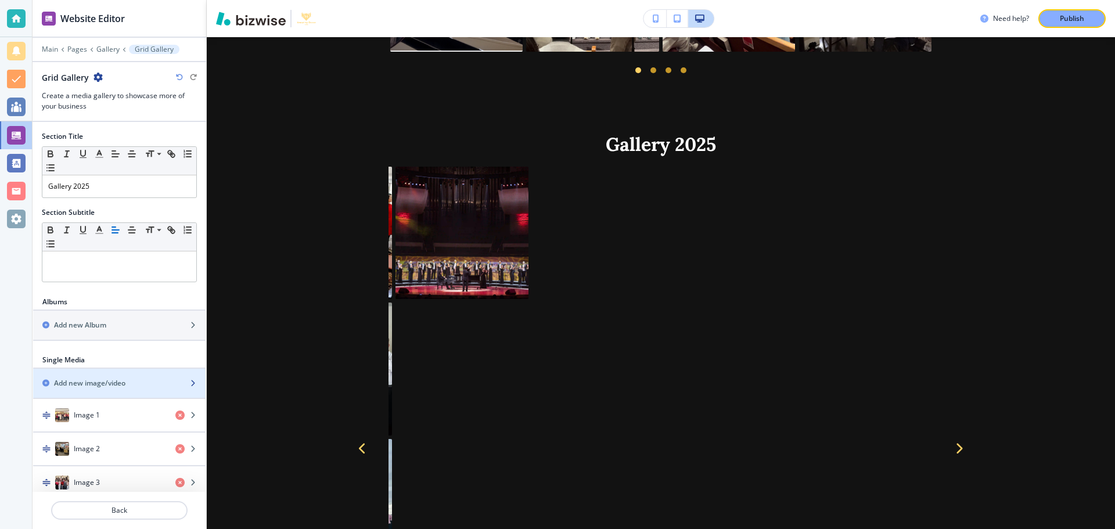
click at [108, 380] on h2 "Add new image/video" at bounding box center [89, 383] width 71 height 10
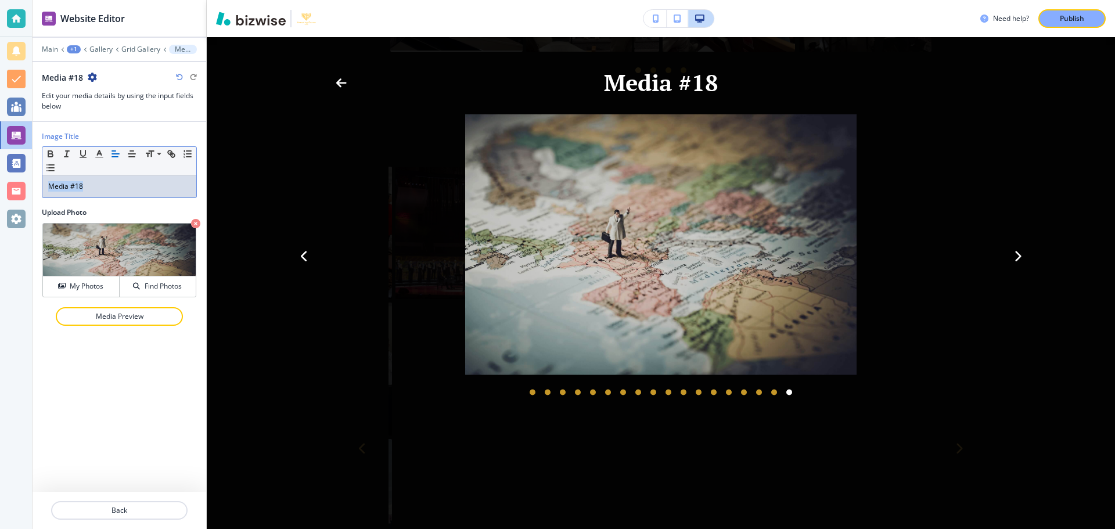
drag, startPoint x: 113, startPoint y: 184, endPoint x: 36, endPoint y: 185, distance: 76.6
click at [38, 185] on div "Image Title Small Normal Large Huge Media #18 Upload Photo My Photos Find Photo…" at bounding box center [120, 231] width 174 height 218
click at [75, 283] on h4 "My Photos" at bounding box center [87, 286] width 34 height 10
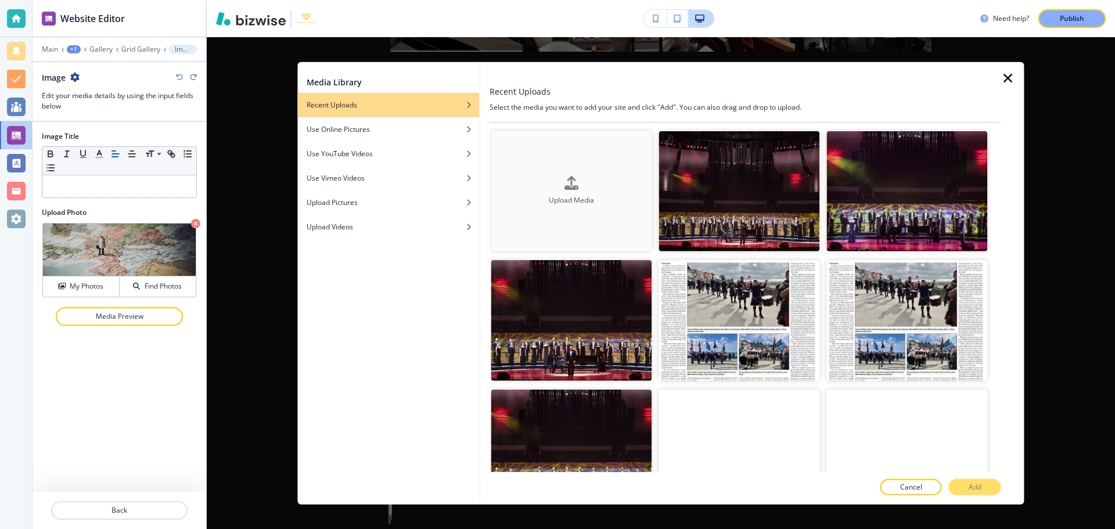
click at [551, 183] on div "Upload Media" at bounding box center [571, 191] width 161 height 30
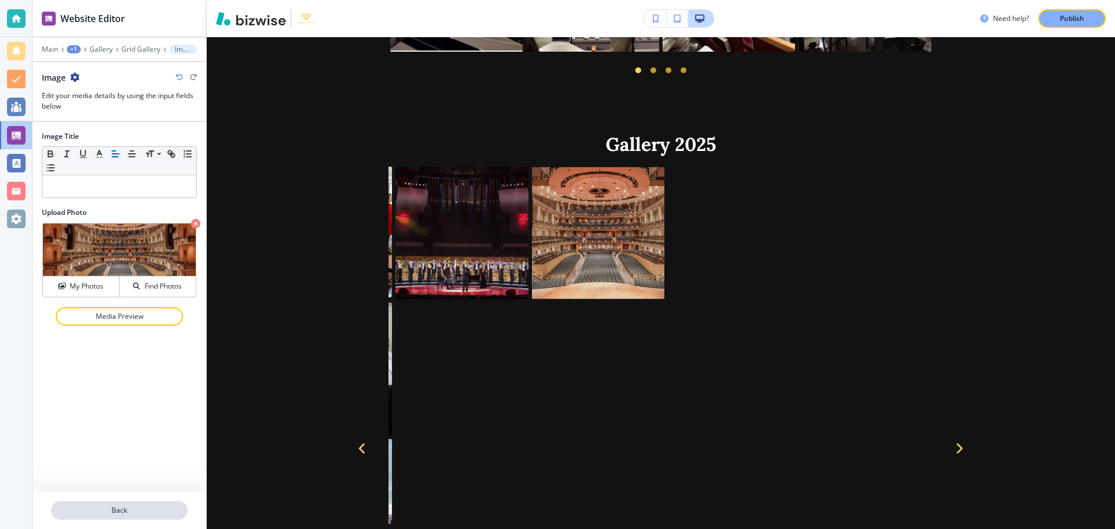
click at [114, 504] on button "Back" at bounding box center [119, 510] width 136 height 19
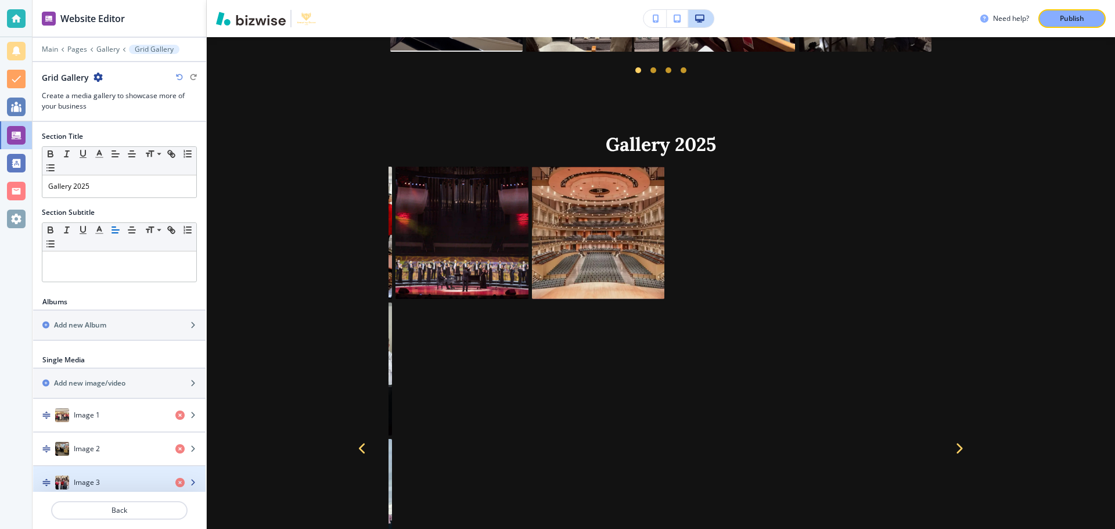
scroll to position [1348, 0]
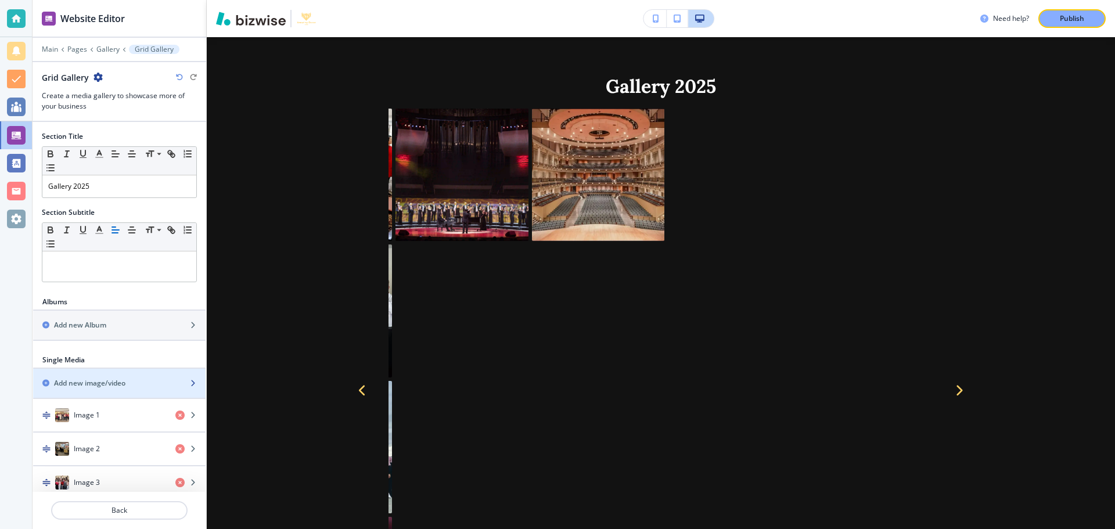
click at [90, 376] on div "button" at bounding box center [119, 373] width 172 height 9
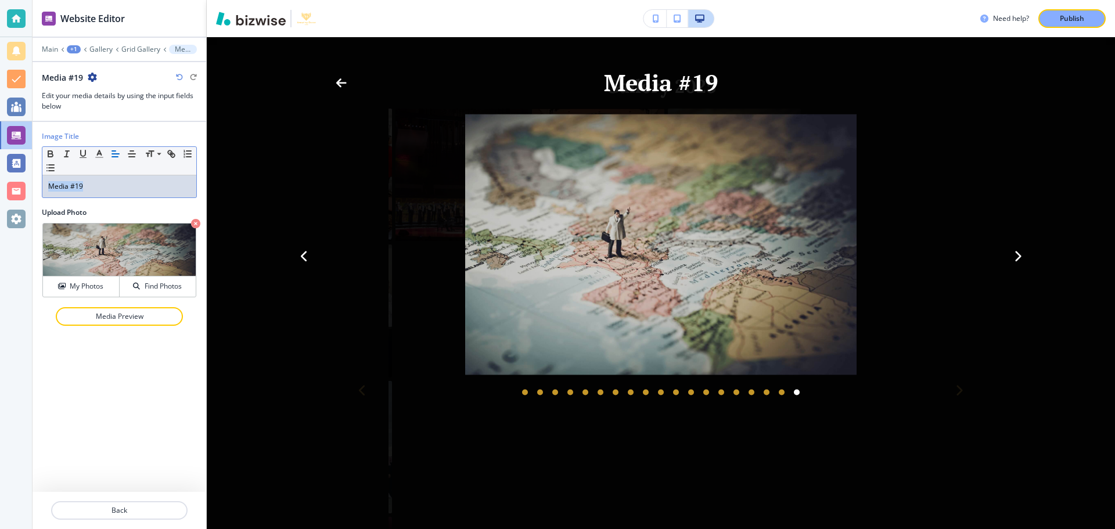
drag, startPoint x: 123, startPoint y: 181, endPoint x: 14, endPoint y: 178, distance: 109.2
click at [14, 178] on div "Website Editor Main +1 Gallery Grid Gallery Media #19 Media #19 Edit your media…" at bounding box center [557, 264] width 1115 height 529
click at [85, 286] on h4 "My Photos" at bounding box center [87, 286] width 34 height 10
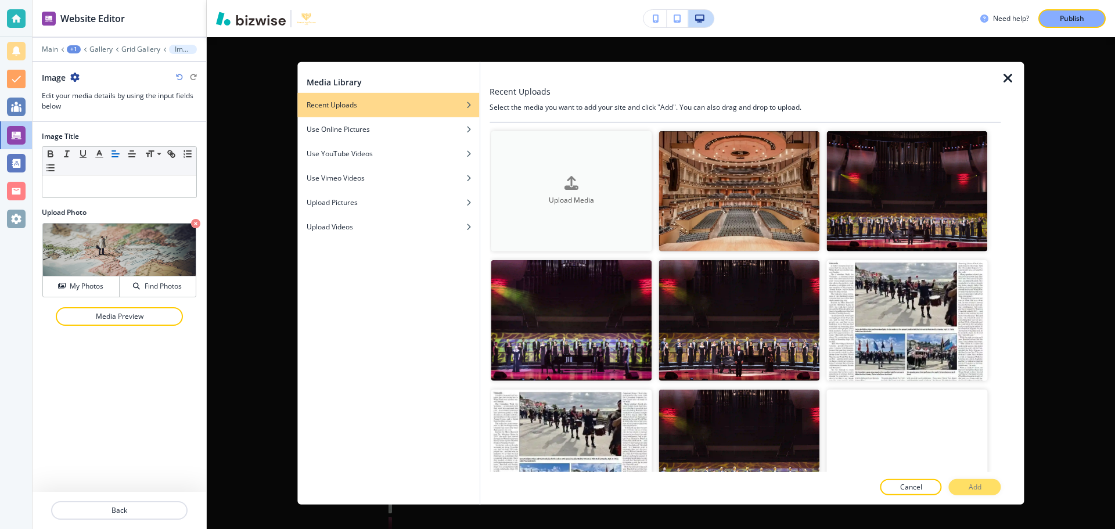
click at [594, 164] on button "Upload Media" at bounding box center [571, 191] width 161 height 121
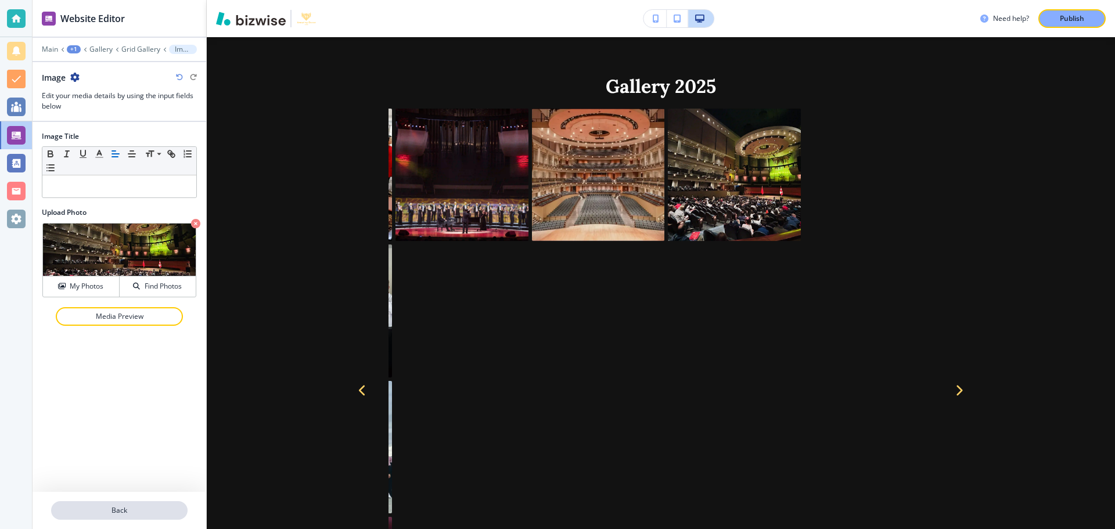
click at [111, 504] on button "Back" at bounding box center [119, 510] width 136 height 19
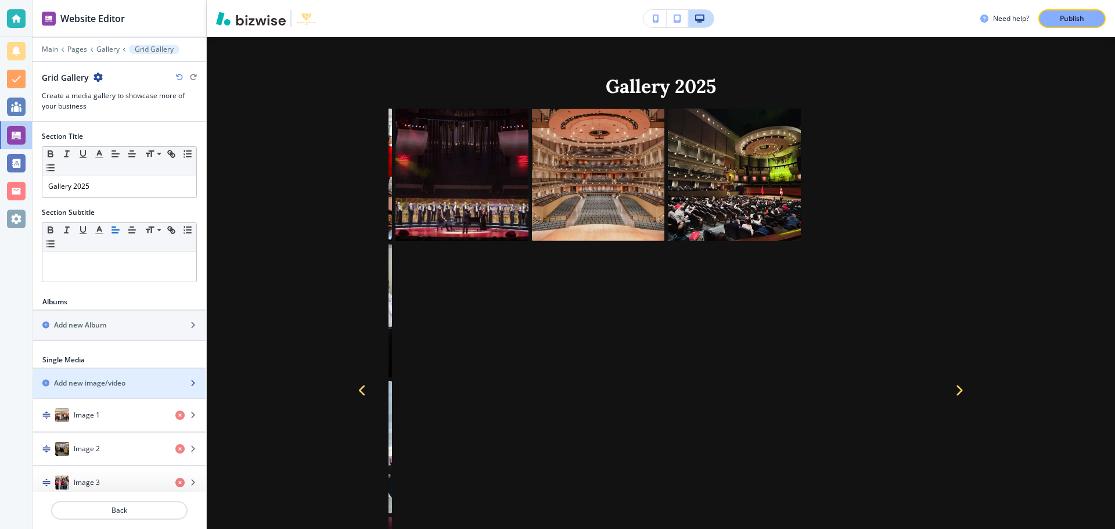
click at [82, 384] on h2 "Add new image/video" at bounding box center [89, 383] width 71 height 10
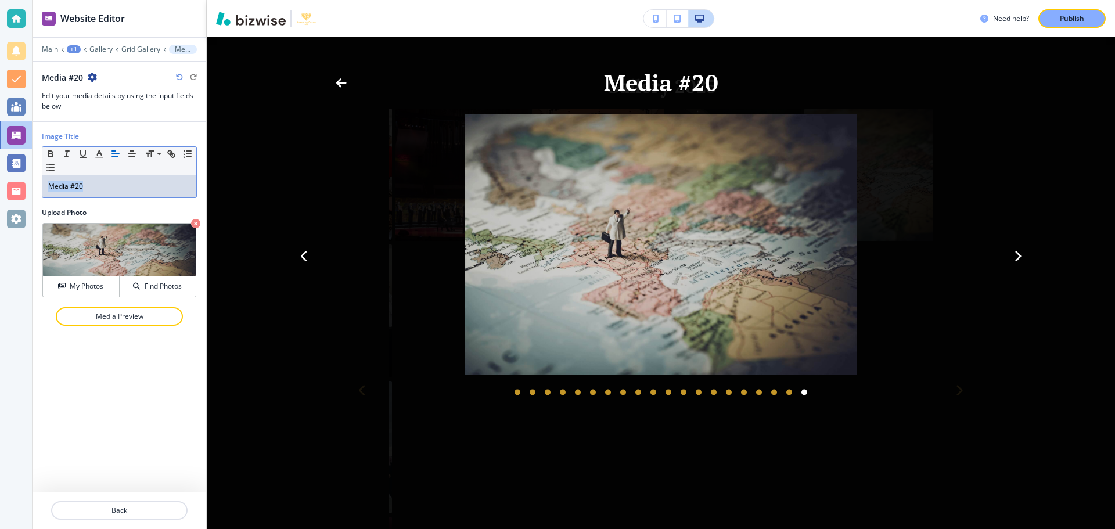
drag, startPoint x: 110, startPoint y: 185, endPoint x: 51, endPoint y: 179, distance: 59.5
click at [42, 178] on div "Small Normal Large Huge Media #20" at bounding box center [119, 172] width 155 height 52
click at [78, 288] on h4 "My Photos" at bounding box center [87, 286] width 34 height 10
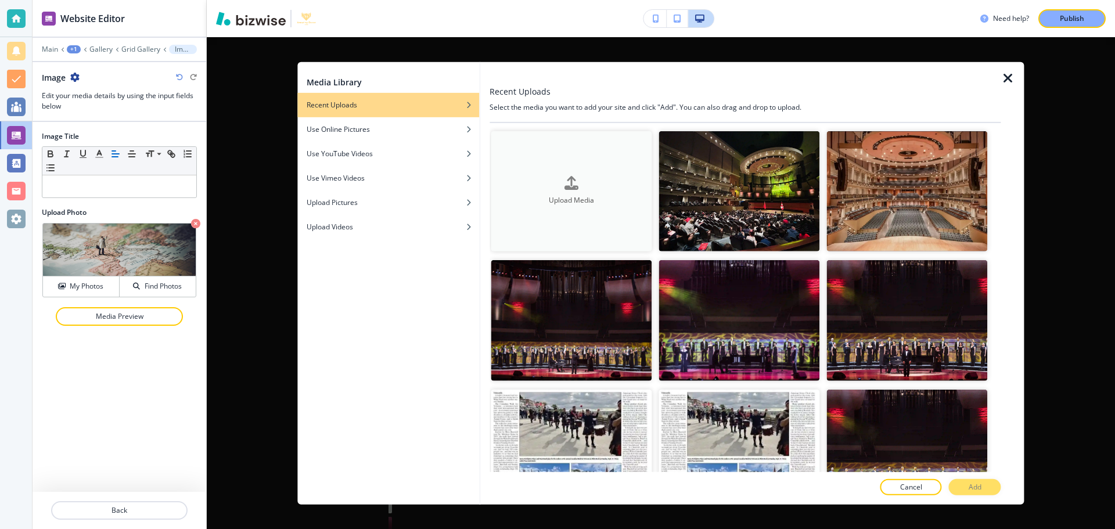
click at [551, 196] on h4 "Upload Media" at bounding box center [571, 201] width 161 height 10
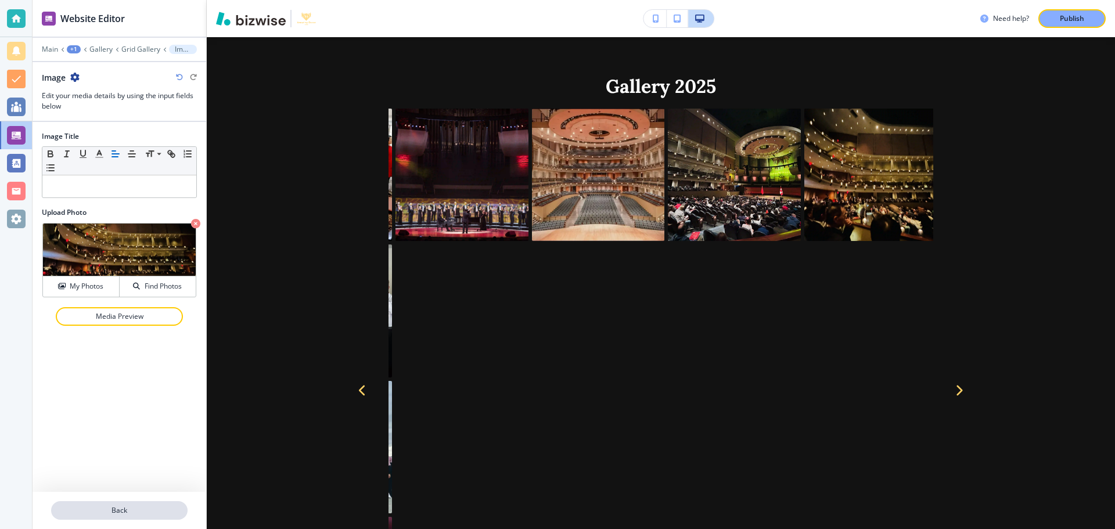
click at [140, 515] on button "Back" at bounding box center [119, 510] width 136 height 19
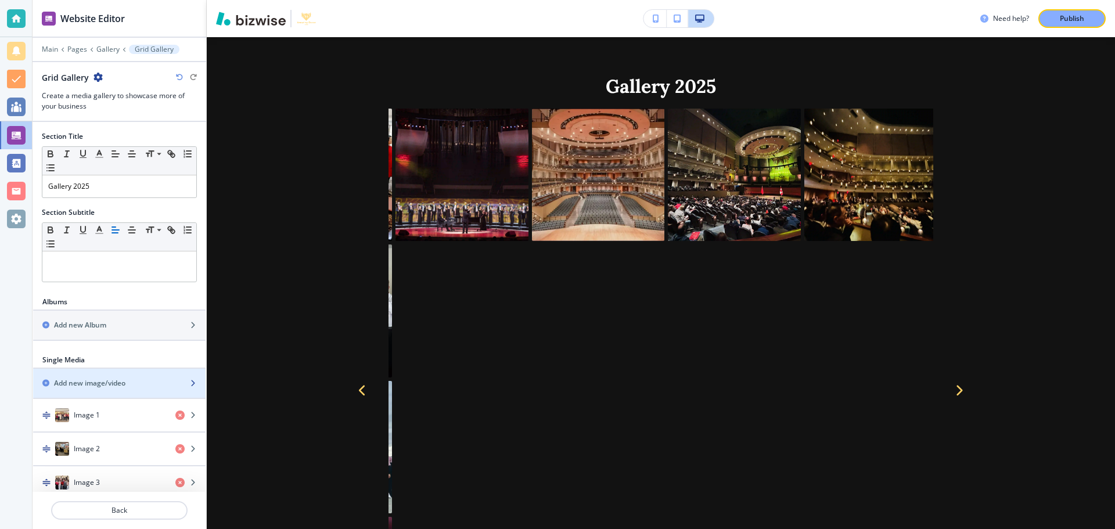
click at [84, 372] on div "button" at bounding box center [119, 373] width 172 height 9
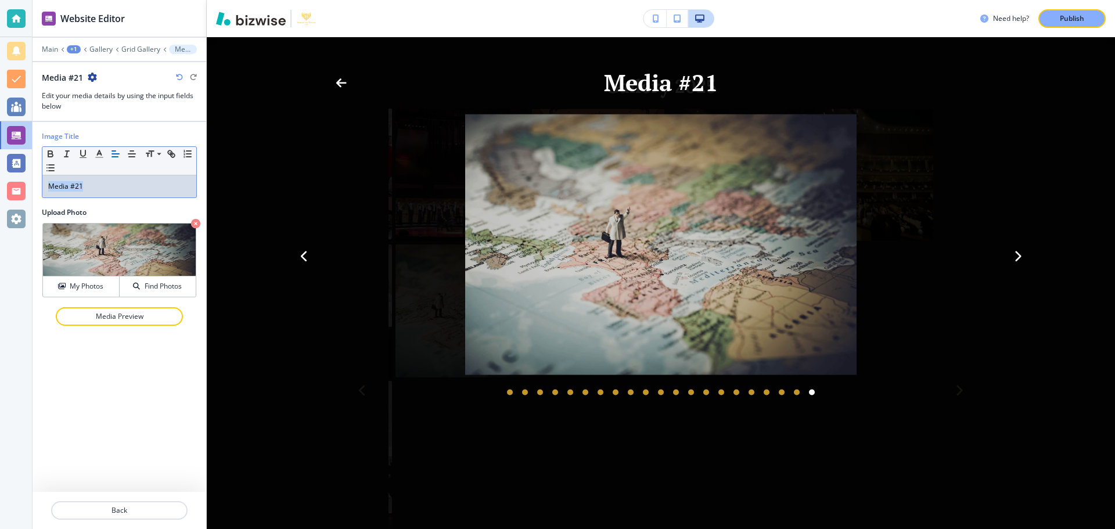
click at [32, 0] on body "Website Editor Main +1 Gallery Grid Gallery Media #21 Media #21 Edit your media…" at bounding box center [557, 0] width 1115 height 0
drag, startPoint x: 91, startPoint y: 286, endPoint x: 175, endPoint y: 257, distance: 88.7
click at [91, 286] on h4 "My Photos" at bounding box center [87, 286] width 34 height 10
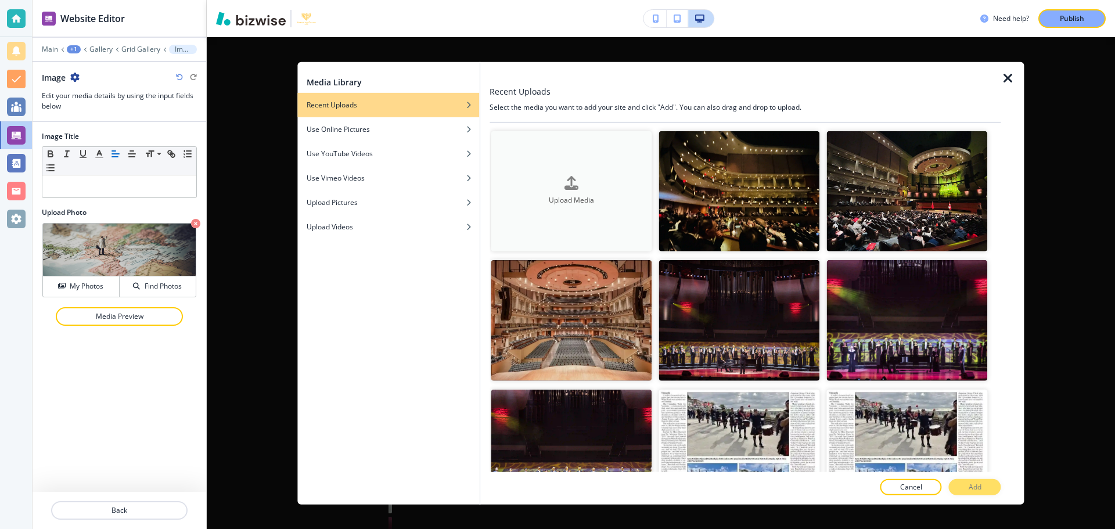
click at [551, 183] on div "Upload Media" at bounding box center [571, 191] width 161 height 30
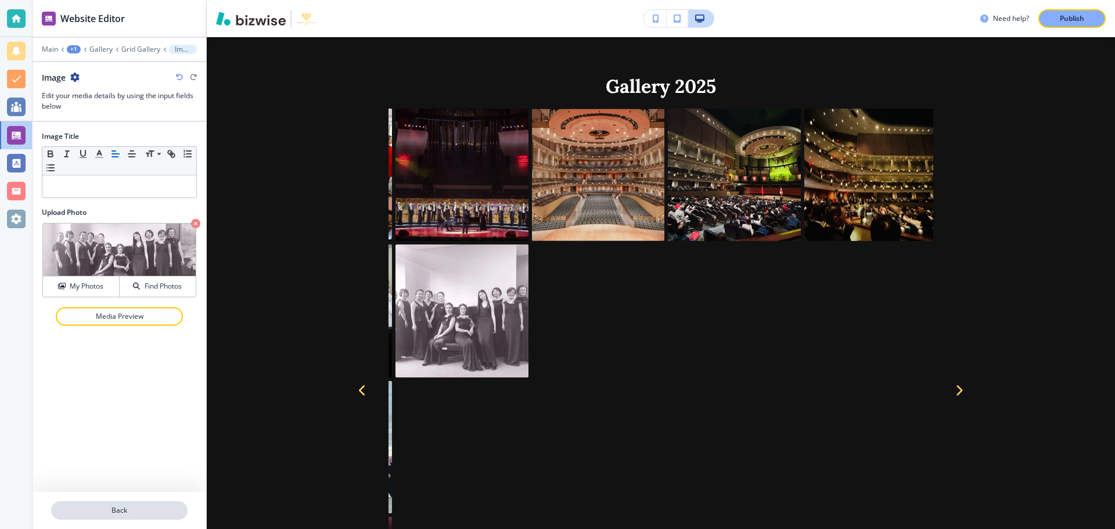
click at [119, 504] on button "Back" at bounding box center [119, 510] width 136 height 19
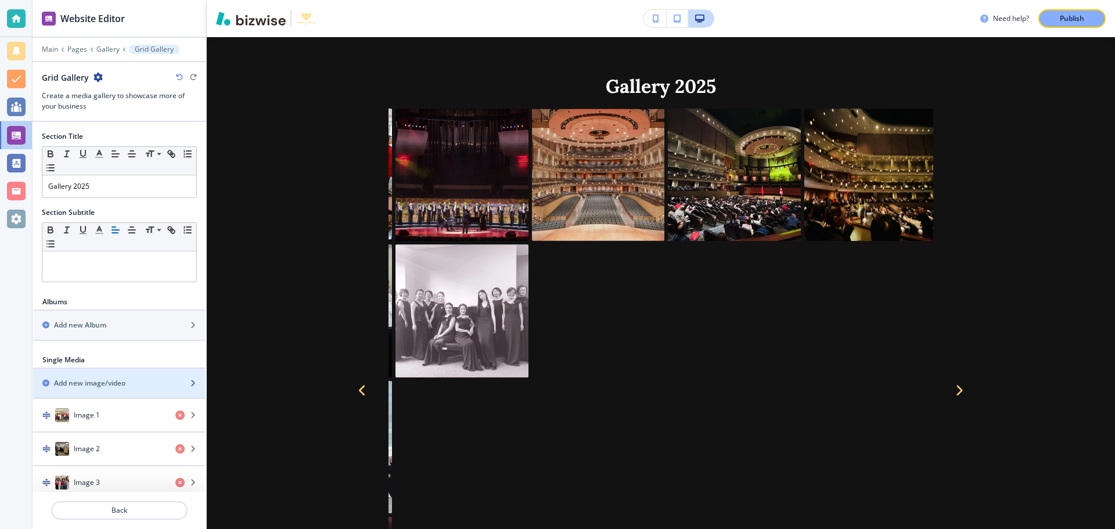
click at [96, 383] on h2 "Add new image/video" at bounding box center [89, 383] width 71 height 10
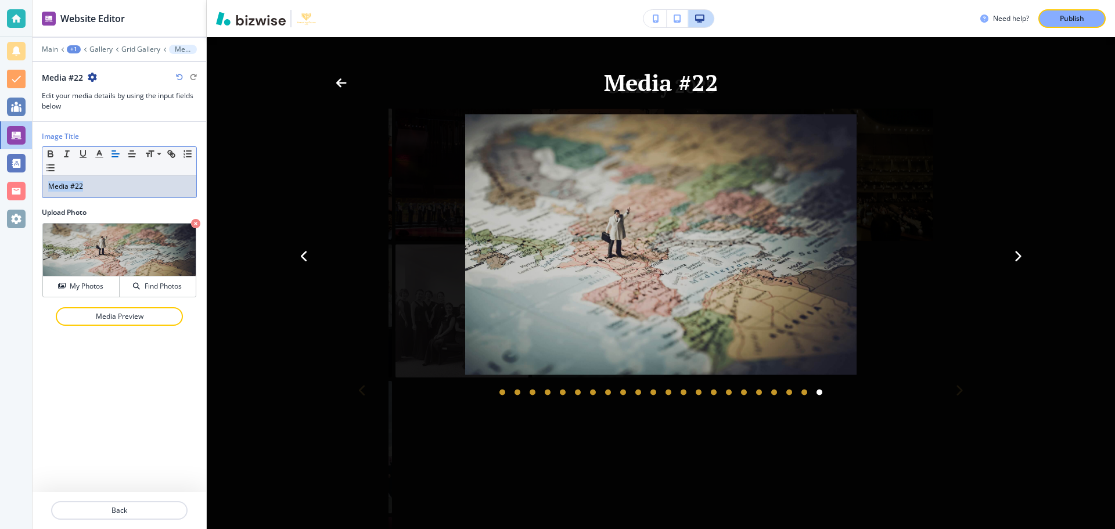
drag, startPoint x: 102, startPoint y: 185, endPoint x: 31, endPoint y: 186, distance: 70.8
click at [19, 184] on div "Website Editor Main +1 Gallery Grid Gallery Media #22 Media #22 Edit your media…" at bounding box center [557, 264] width 1115 height 529
click at [103, 286] on h4 "My Photos" at bounding box center [87, 286] width 34 height 10
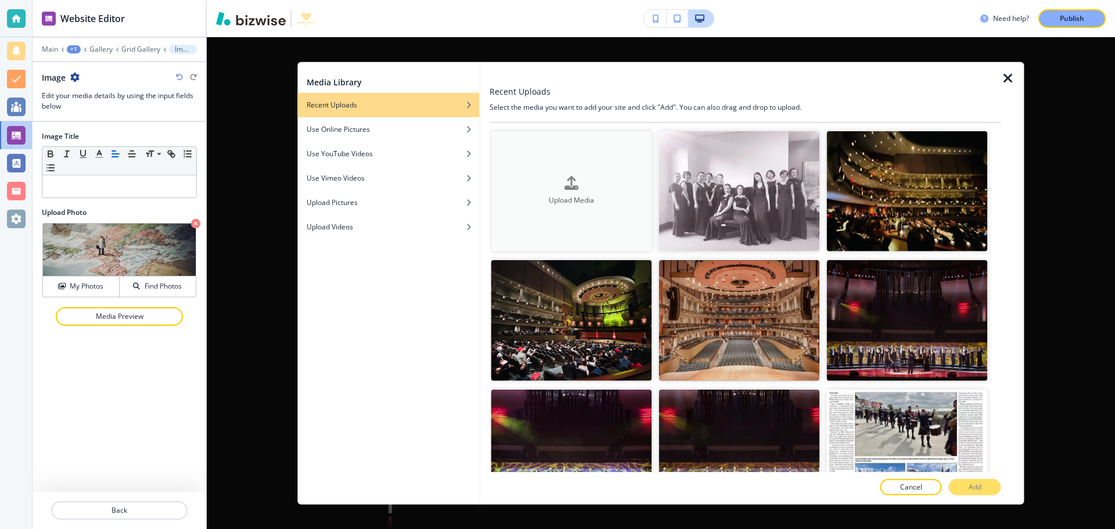
click at [565, 205] on button "Upload Media" at bounding box center [571, 191] width 161 height 121
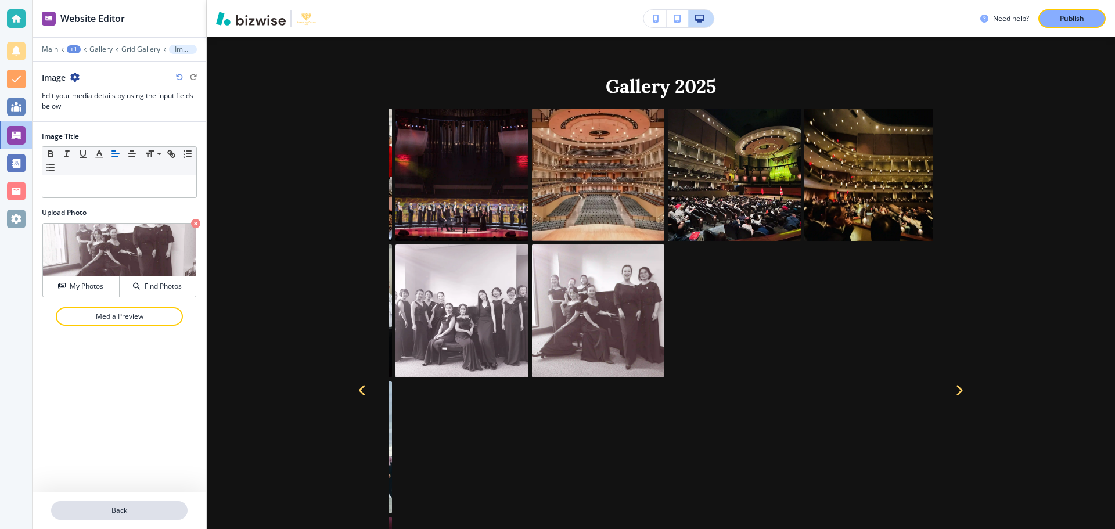
click at [145, 504] on button "Back" at bounding box center [119, 510] width 136 height 19
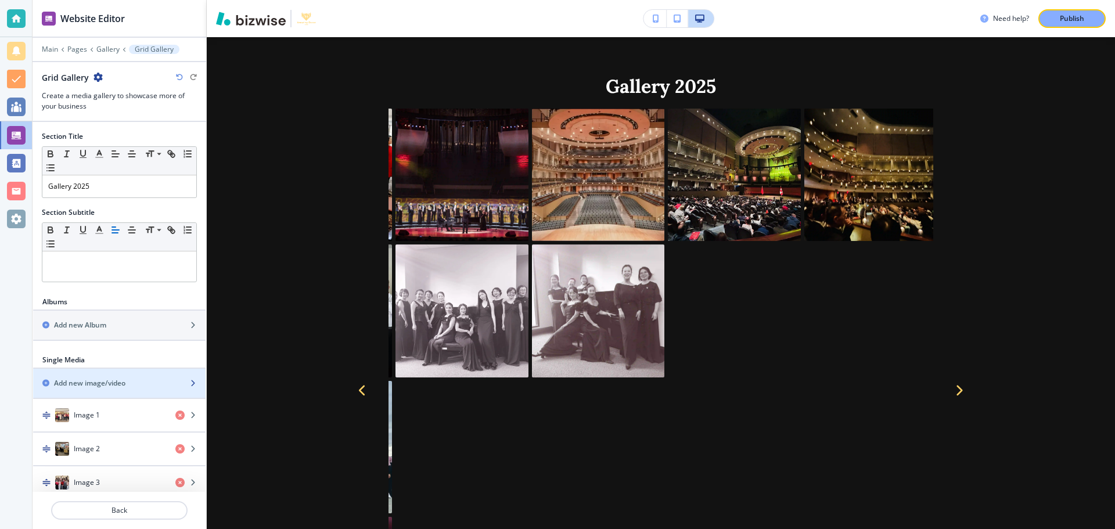
click at [117, 384] on h2 "Add new image/video" at bounding box center [89, 383] width 71 height 10
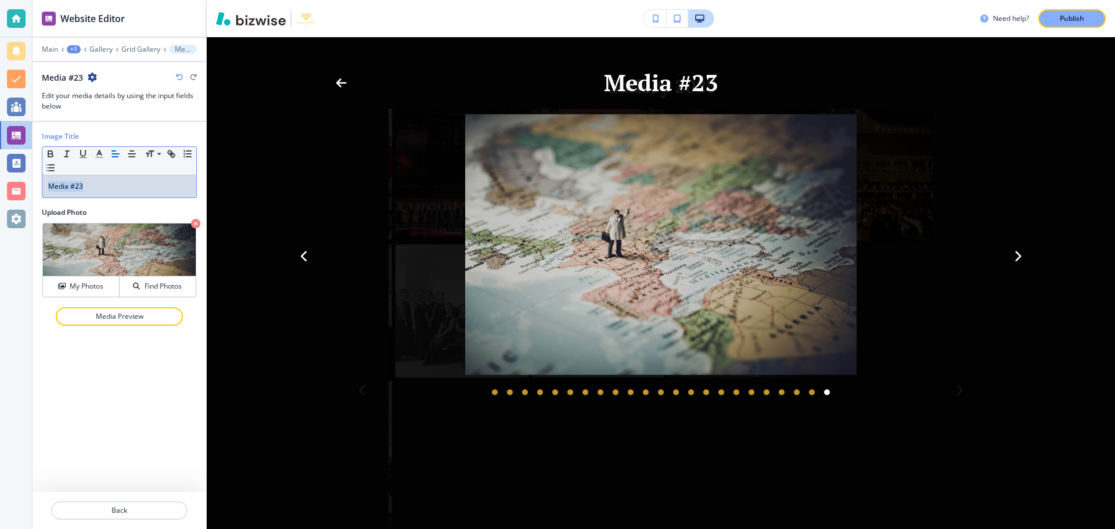
drag, startPoint x: 110, startPoint y: 189, endPoint x: 34, endPoint y: 190, distance: 76.1
click at [34, 190] on div "Image Title Small Normal Large Huge Media #23 Upload Photo My Photos Find Photo…" at bounding box center [120, 231] width 174 height 218
click at [65, 286] on icon "button" at bounding box center [61, 286] width 7 height 7
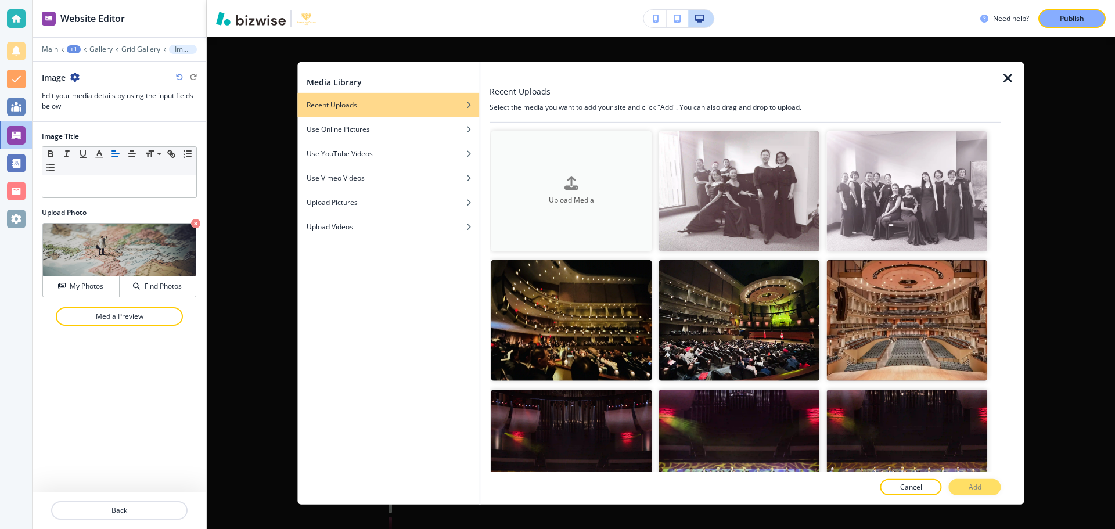
click at [568, 167] on button "Upload Media" at bounding box center [571, 191] width 161 height 121
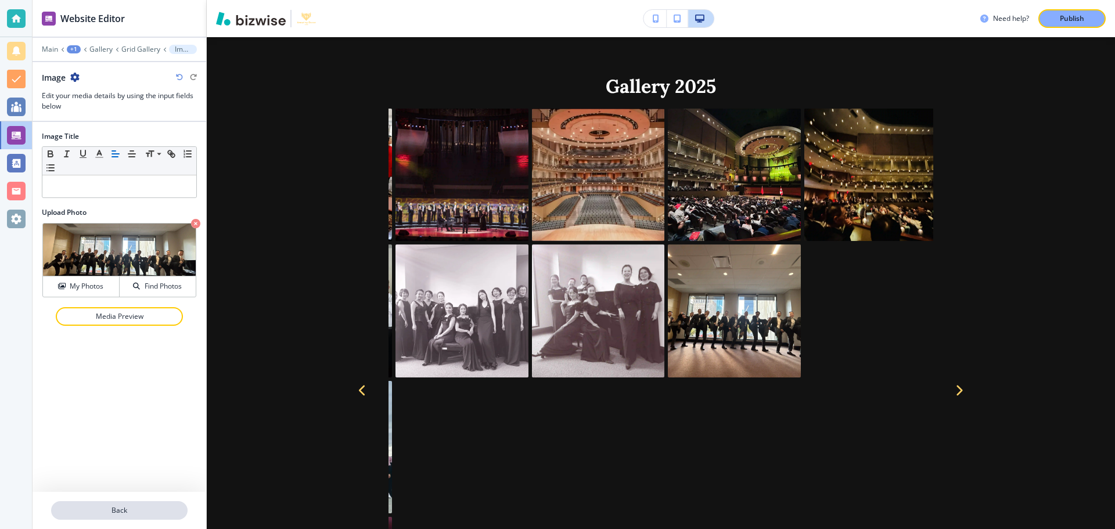
click at [121, 511] on p "Back" at bounding box center [119, 510] width 134 height 10
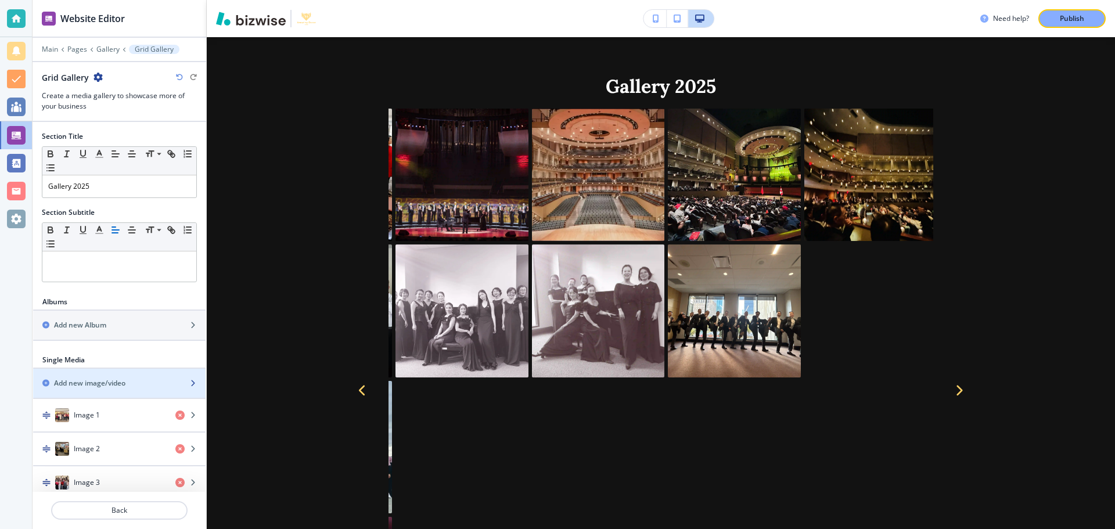
click at [103, 381] on h2 "Add new image/video" at bounding box center [89, 383] width 71 height 10
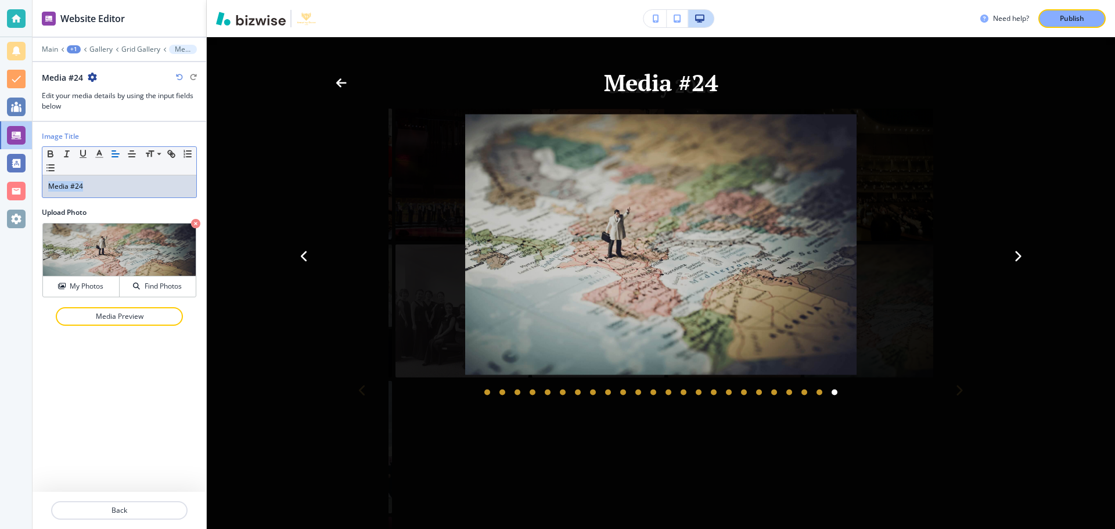
drag, startPoint x: 116, startPoint y: 183, endPoint x: 46, endPoint y: 182, distance: 69.7
click at [46, 181] on div "Media #24" at bounding box center [119, 186] width 154 height 22
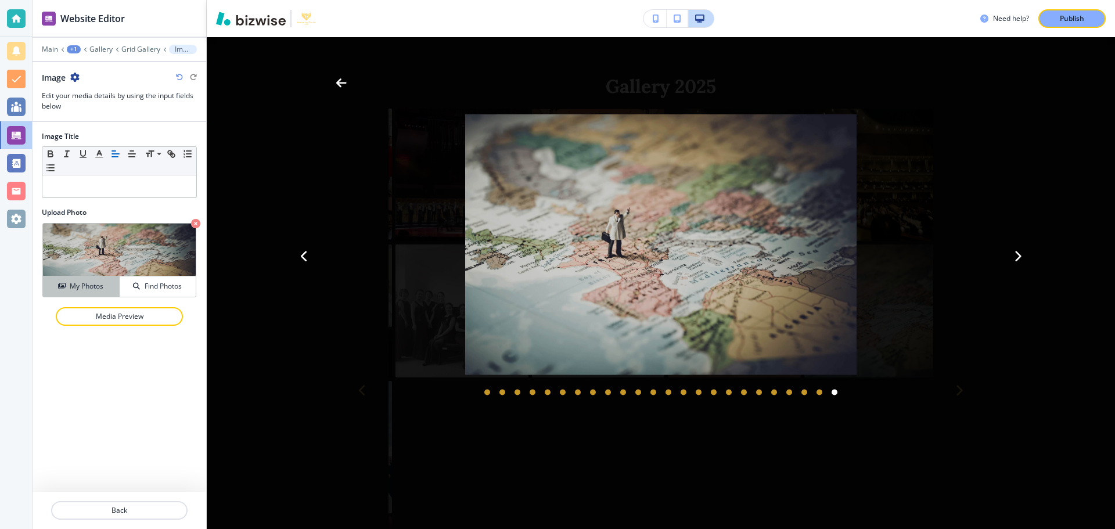
click at [77, 291] on h4 "My Photos" at bounding box center [87, 286] width 34 height 10
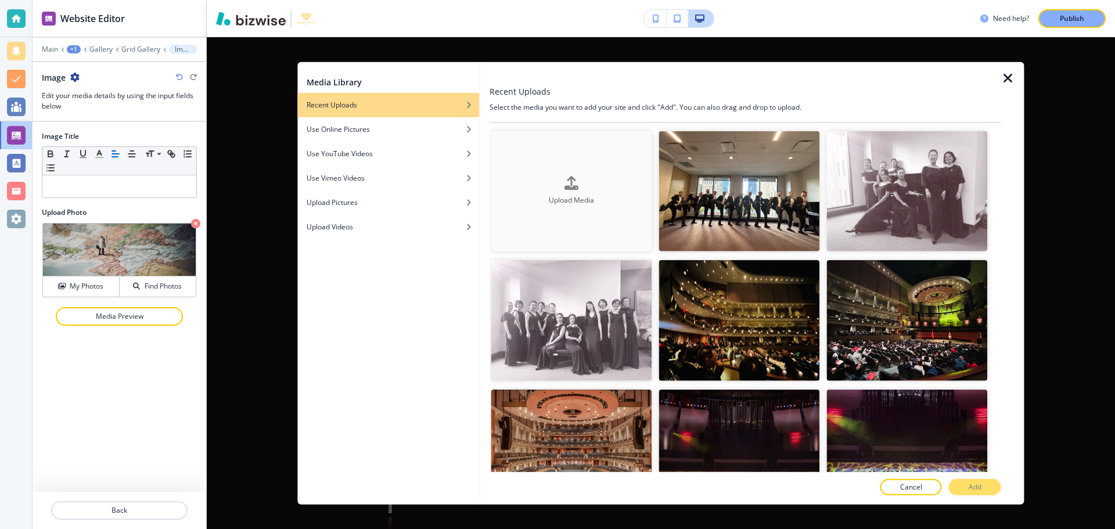
click at [562, 169] on button "Upload Media" at bounding box center [571, 191] width 161 height 121
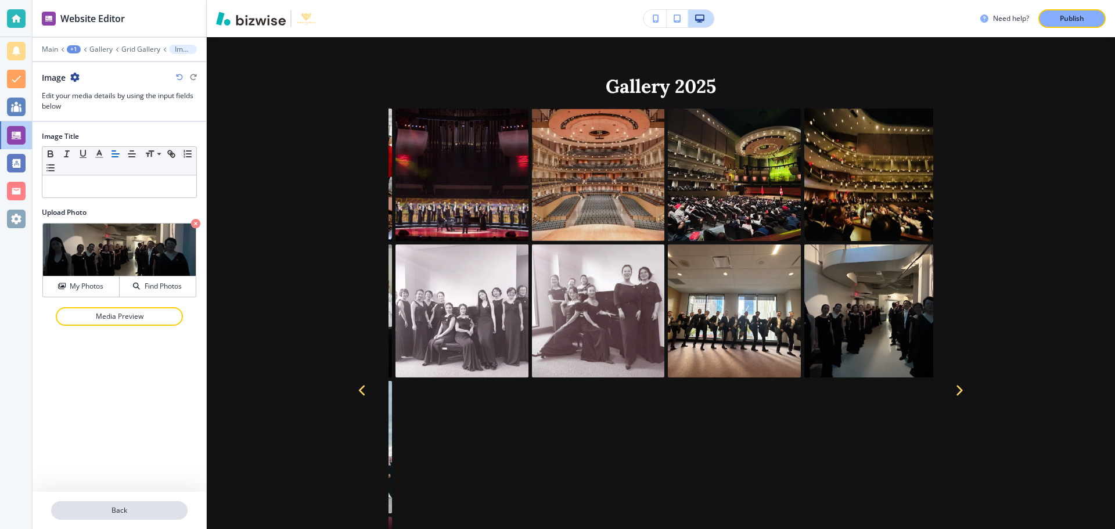
click at [124, 502] on button "Back" at bounding box center [119, 510] width 136 height 19
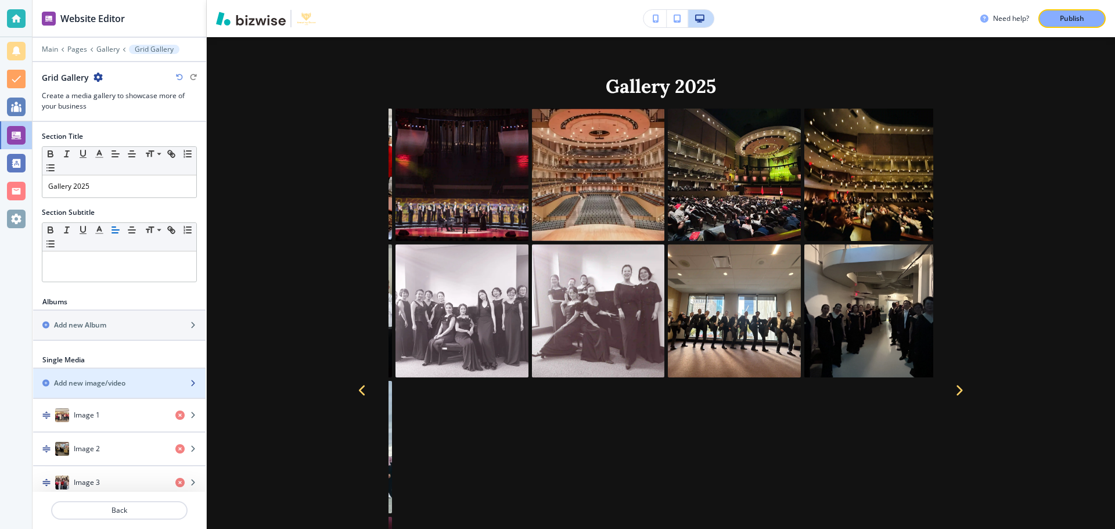
click at [91, 378] on h2 "Add new image/video" at bounding box center [89, 383] width 71 height 10
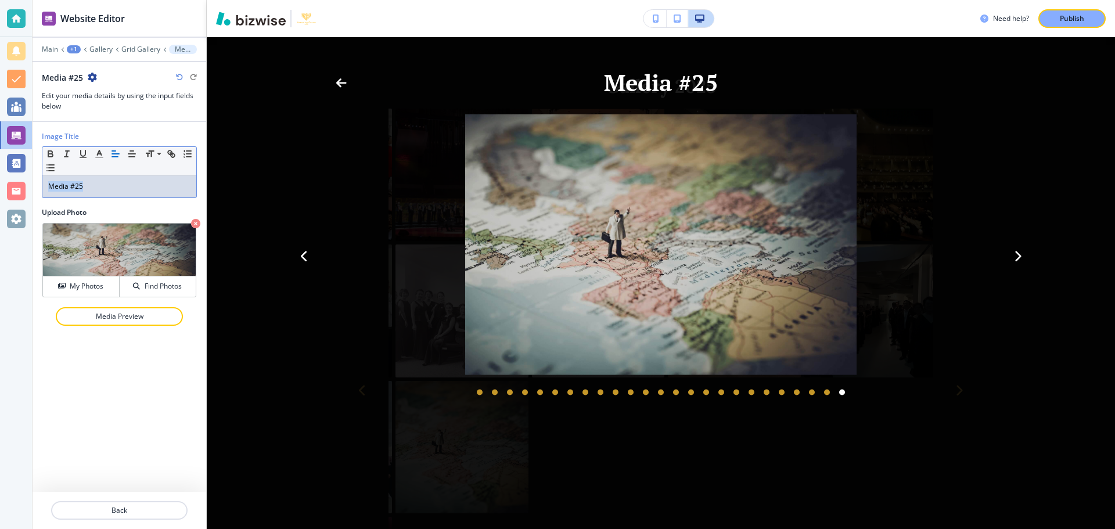
drag, startPoint x: 106, startPoint y: 182, endPoint x: 39, endPoint y: 182, distance: 67.3
click at [39, 182] on div "Image Title Small Normal Large Huge Media #25 Upload Photo My Photos Find Photo…" at bounding box center [120, 231] width 174 height 218
click at [93, 290] on h4 "My Photos" at bounding box center [87, 286] width 34 height 10
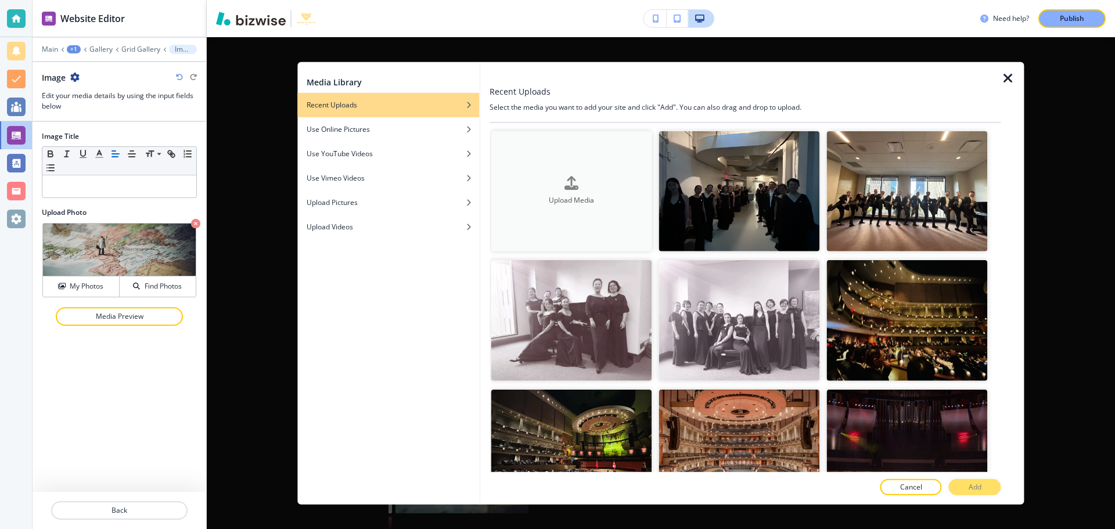
click at [571, 171] on button "Upload Media" at bounding box center [571, 191] width 161 height 121
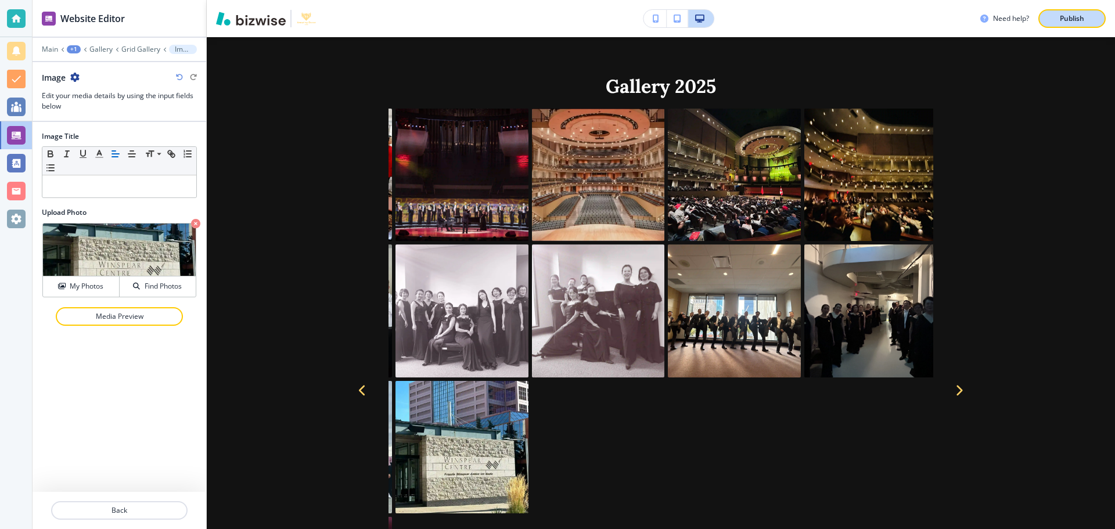
click at [1062, 20] on p "Publish" at bounding box center [1071, 18] width 24 height 10
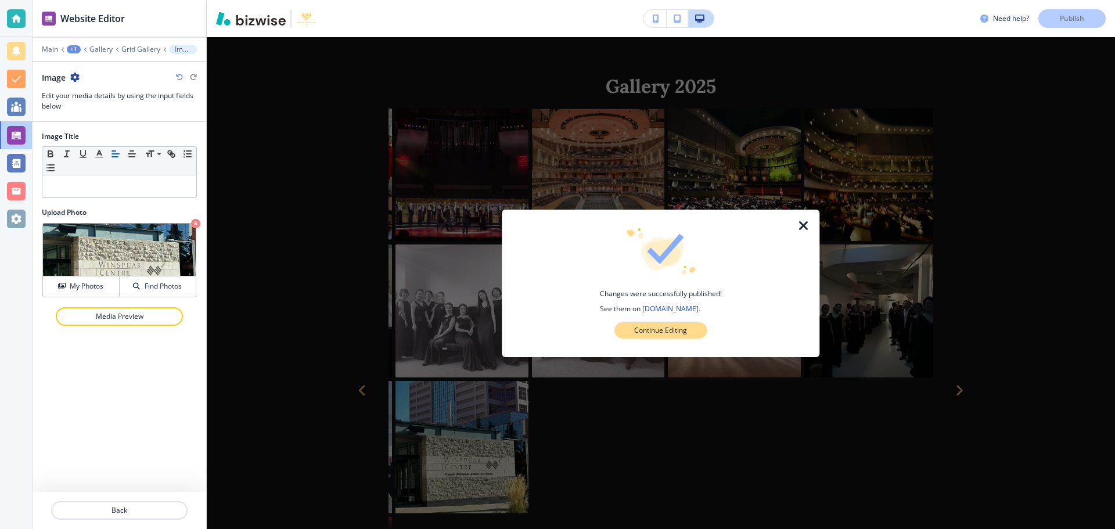
click at [672, 329] on p "Continue Editing" at bounding box center [660, 330] width 53 height 10
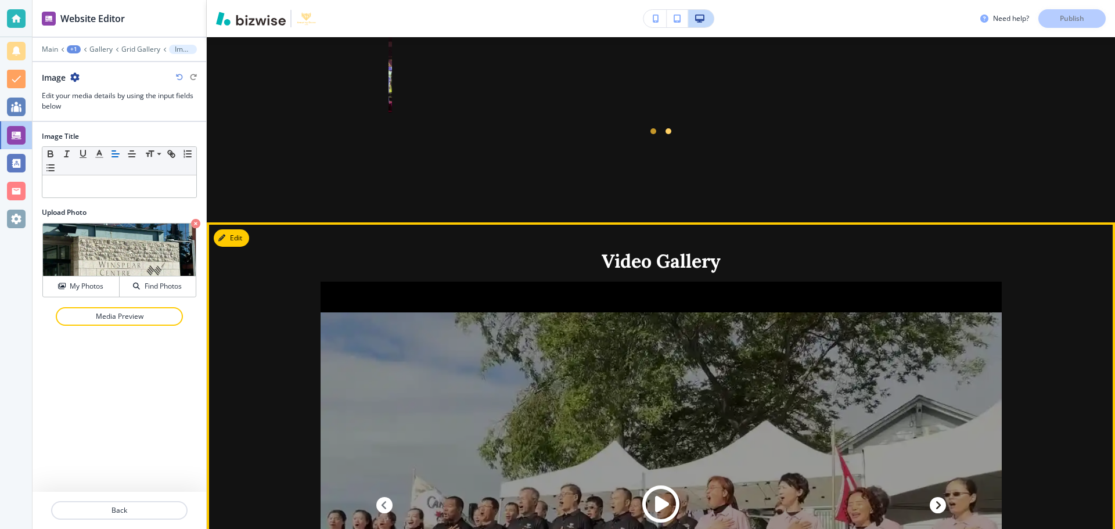
scroll to position [1871, 0]
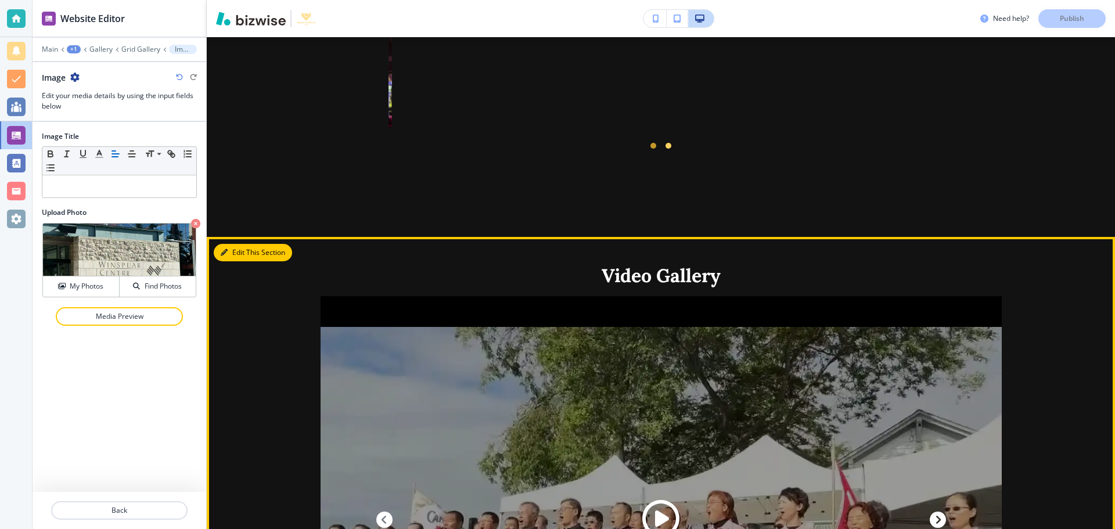
click at [241, 244] on button "Edit This Section" at bounding box center [253, 252] width 78 height 17
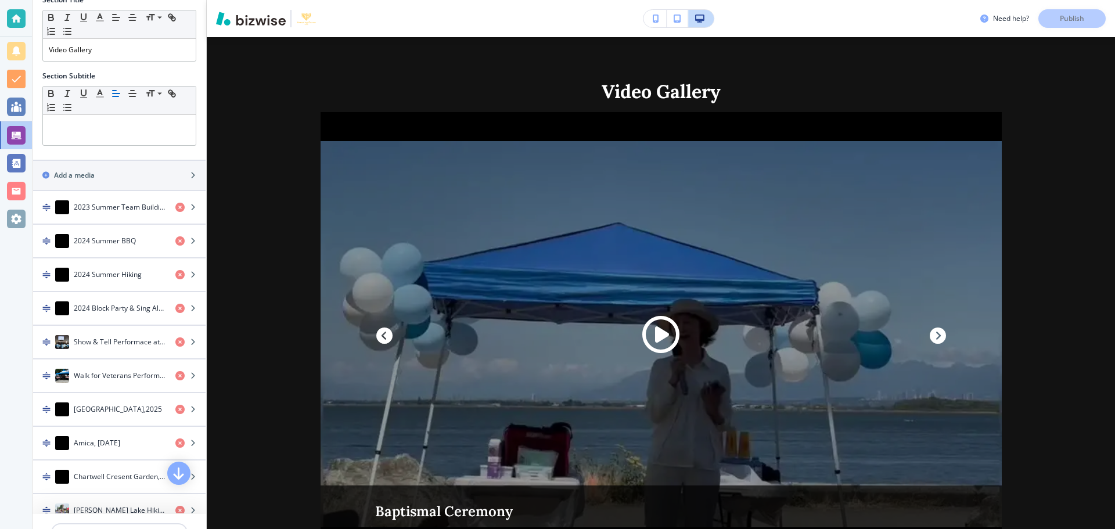
scroll to position [130, 0]
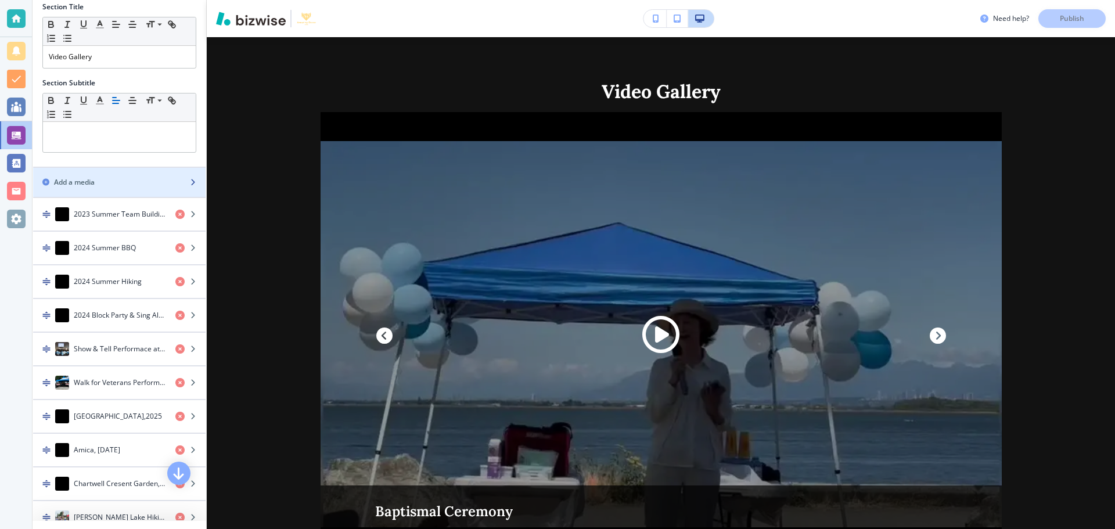
click at [86, 182] on h2 "Add a media" at bounding box center [74, 182] width 41 height 10
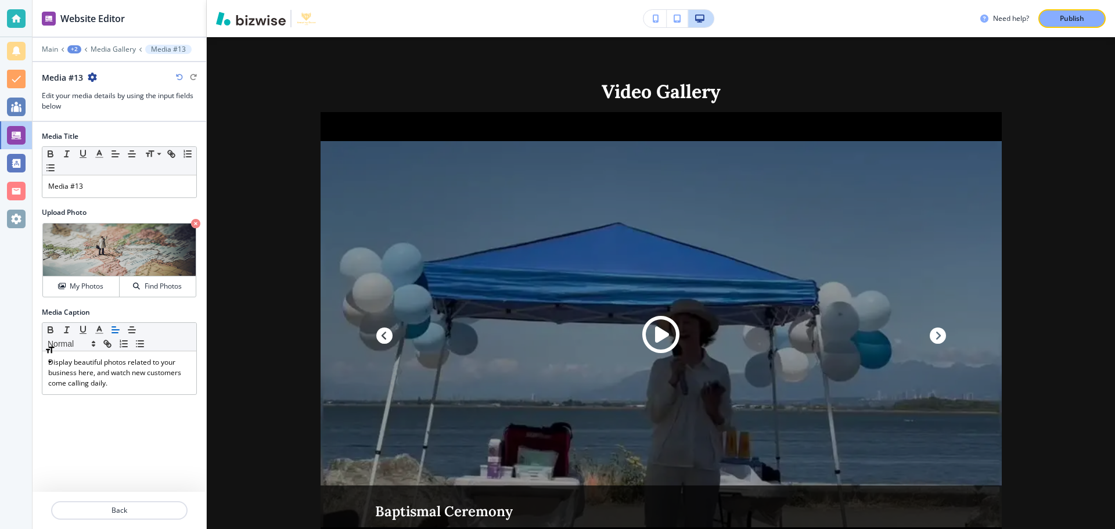
scroll to position [0, 0]
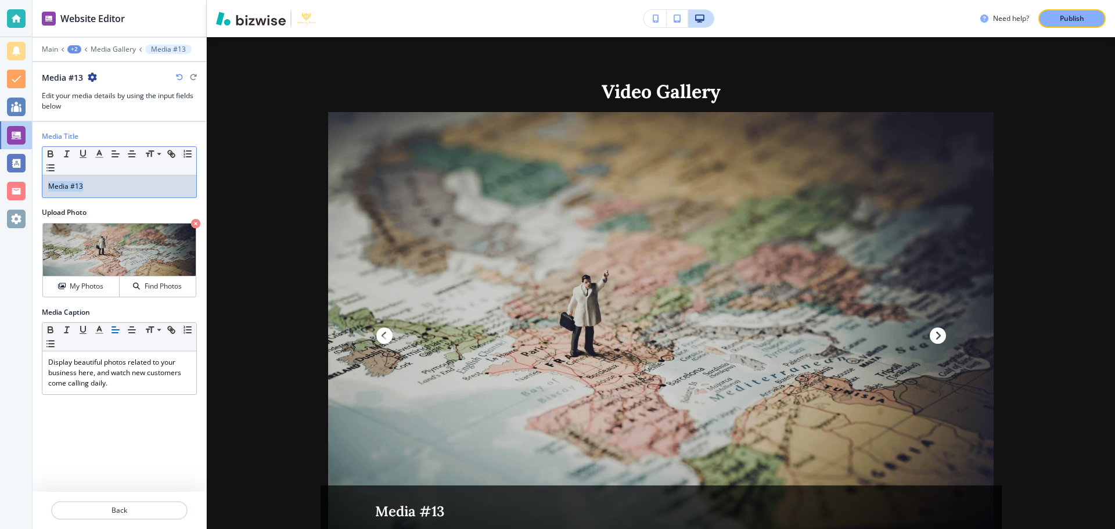
drag, startPoint x: 92, startPoint y: 187, endPoint x: 51, endPoint y: 185, distance: 41.8
click at [51, 185] on p "Media #13" at bounding box center [119, 186] width 142 height 10
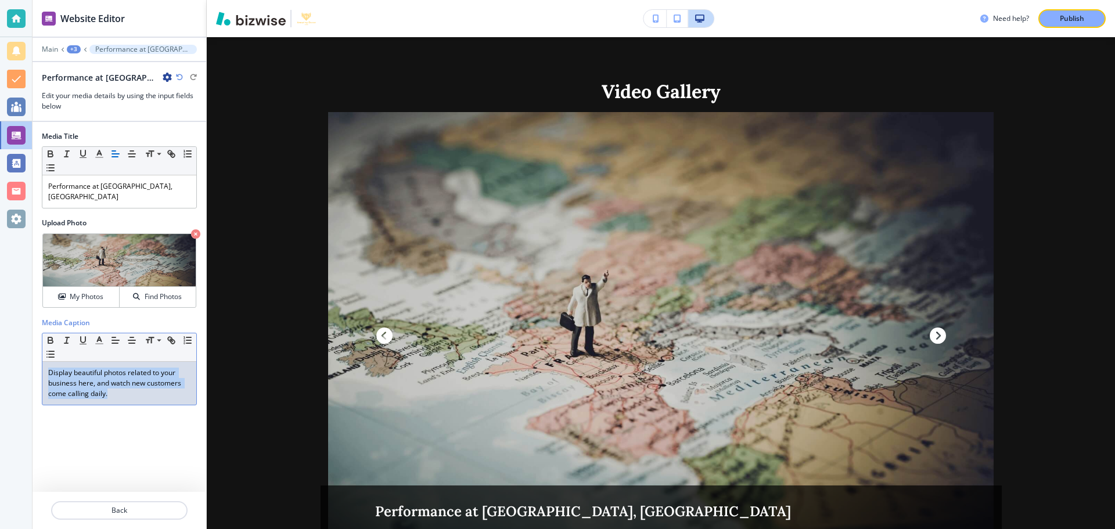
drag, startPoint x: 46, startPoint y: 372, endPoint x: 152, endPoint y: 401, distance: 109.0
click at [152, 401] on div "Display beautiful photos related to your business here, and watch new customers…" at bounding box center [119, 383] width 154 height 43
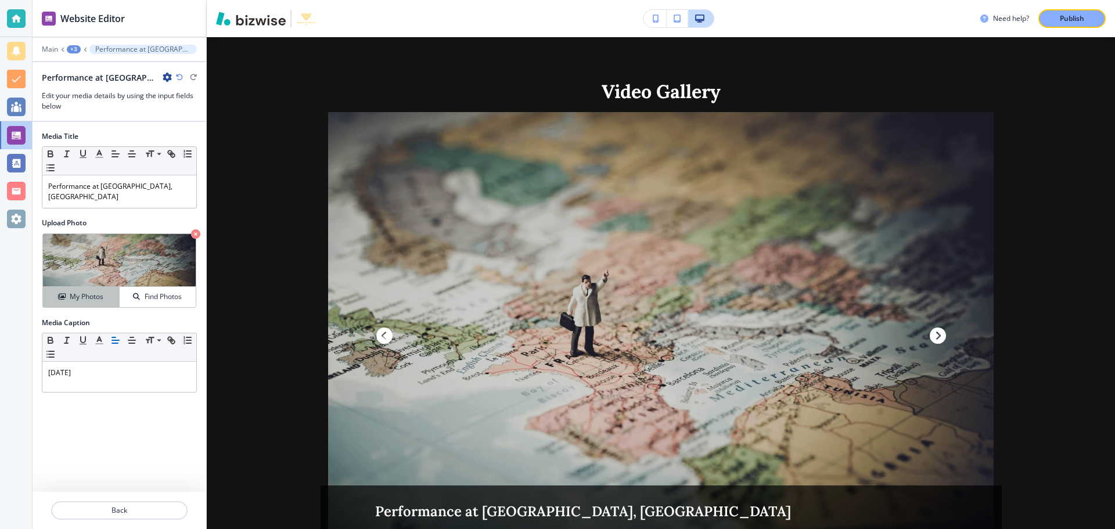
click at [71, 295] on h4 "My Photos" at bounding box center [87, 296] width 34 height 10
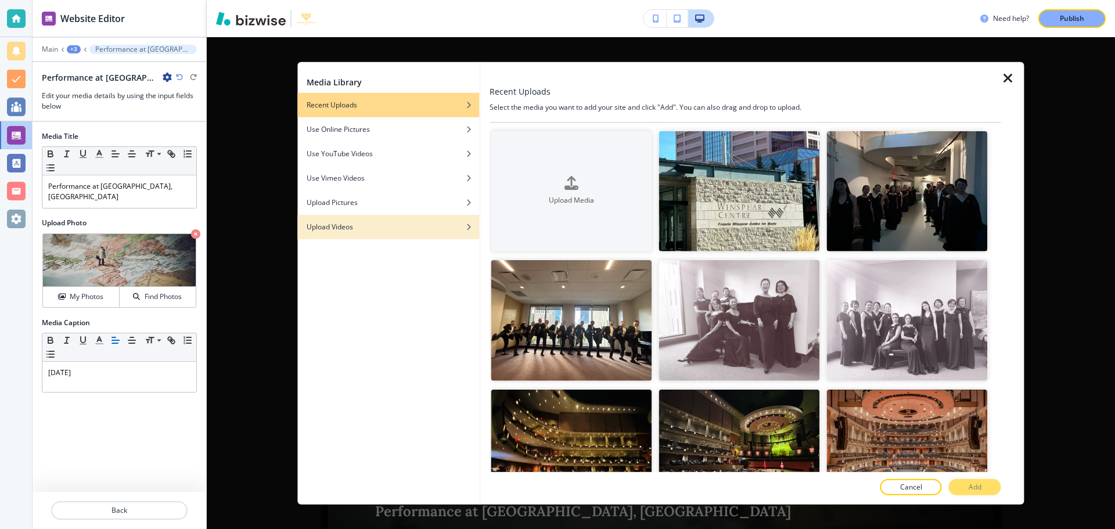
click at [356, 232] on div "button" at bounding box center [388, 235] width 182 height 7
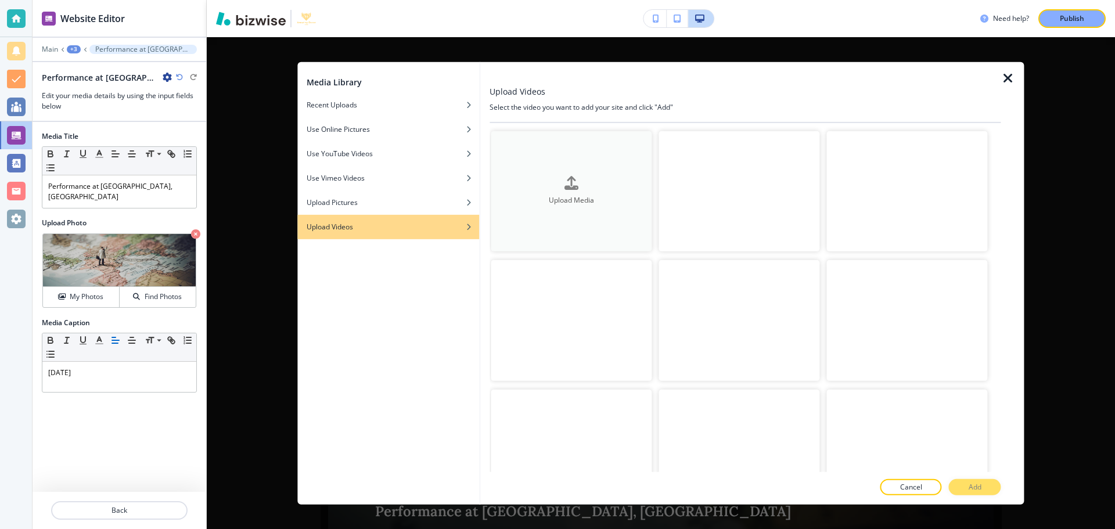
click at [597, 206] on button "Upload Media" at bounding box center [571, 191] width 161 height 121
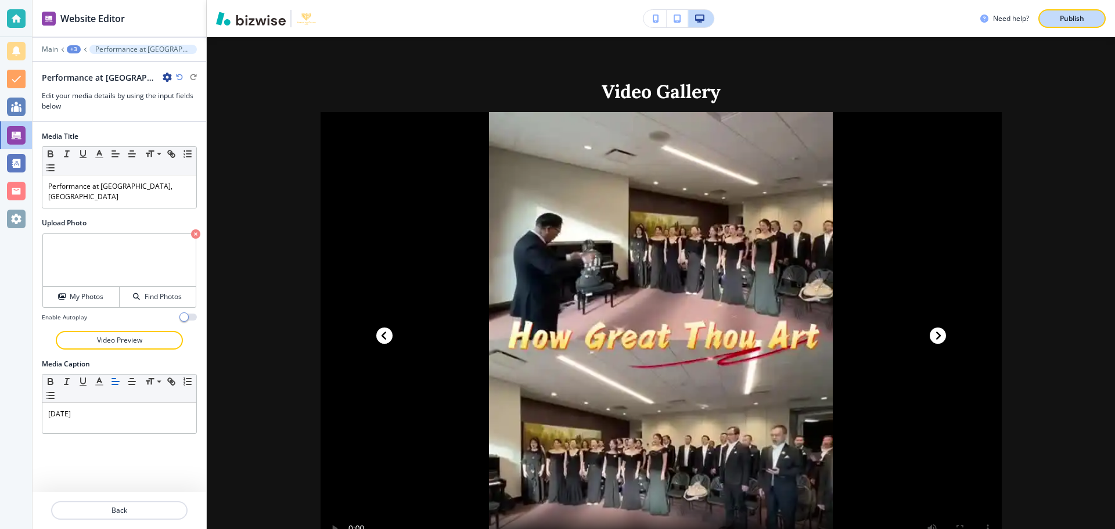
click at [1069, 22] on p "Publish" at bounding box center [1071, 18] width 24 height 10
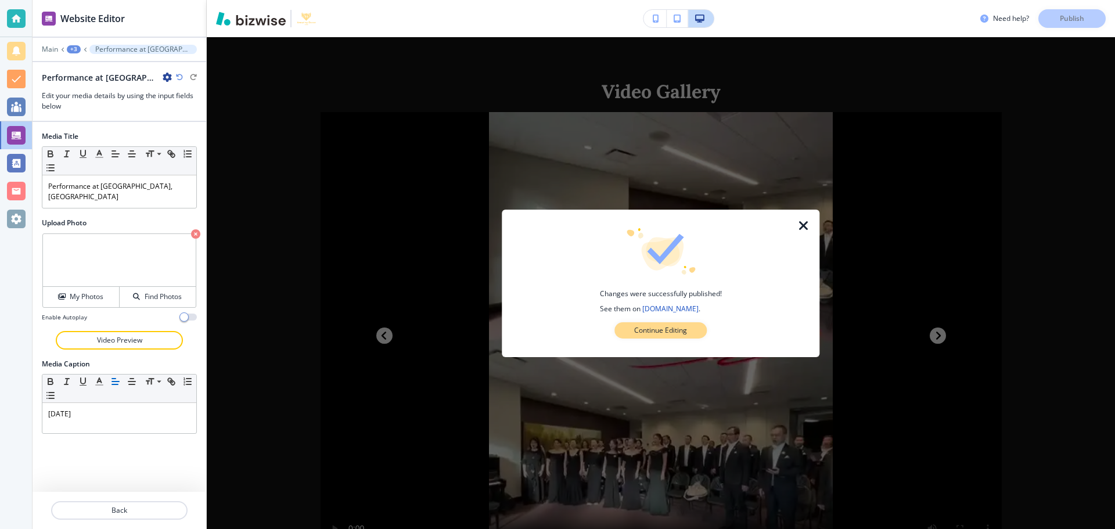
click at [670, 330] on p "Continue Editing" at bounding box center [660, 330] width 53 height 10
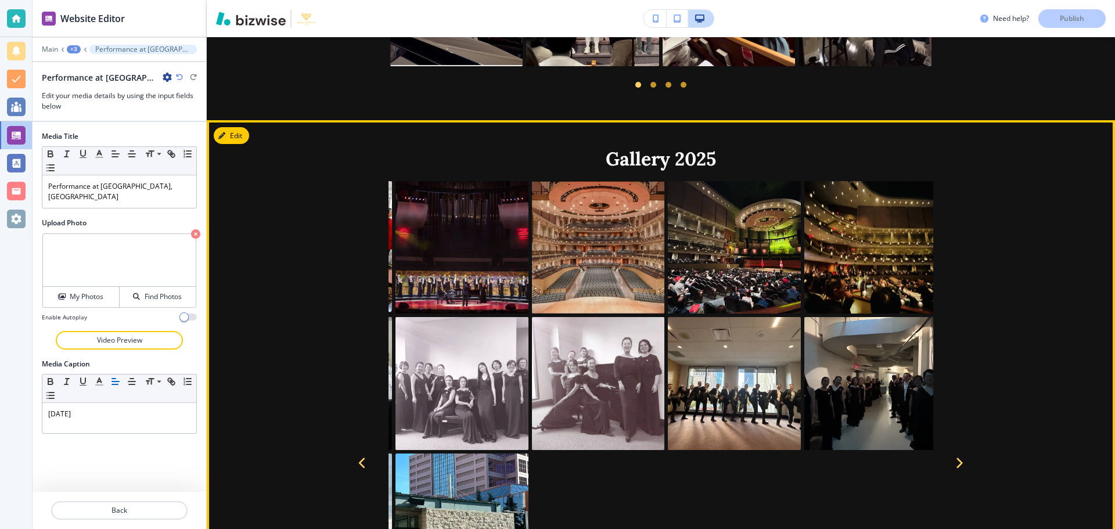
scroll to position [1242, 0]
